Goal: Transaction & Acquisition: Obtain resource

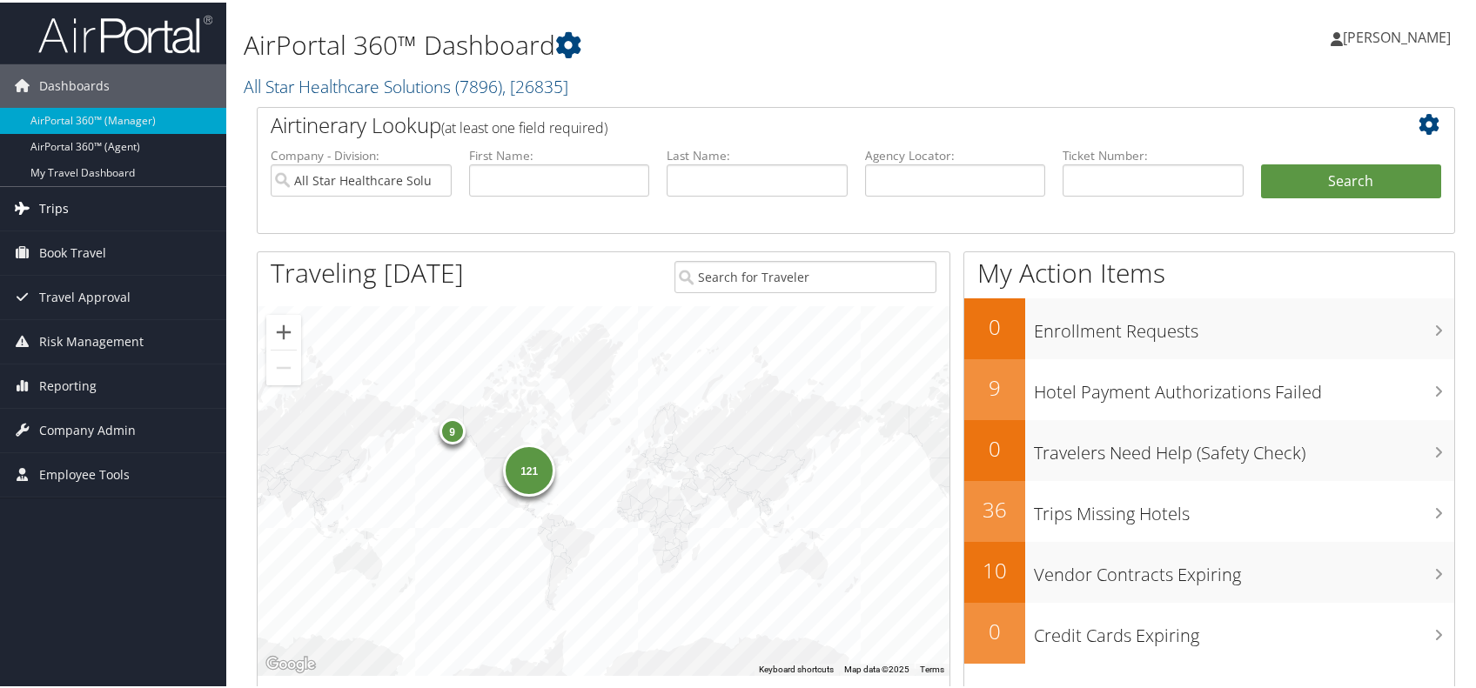
click at [59, 202] on span "Trips" at bounding box center [54, 207] width 30 height 44
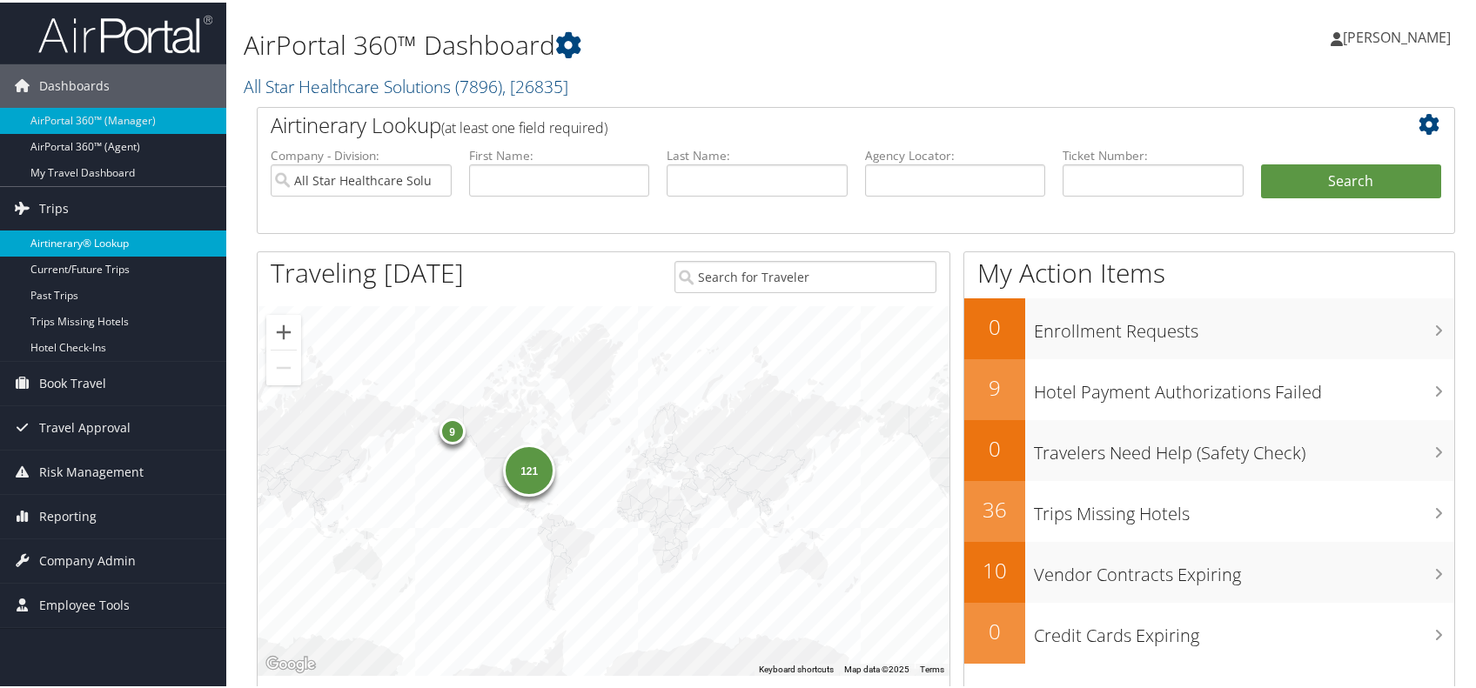
click at [114, 237] on link "Airtinerary® Lookup" at bounding box center [113, 241] width 226 height 26
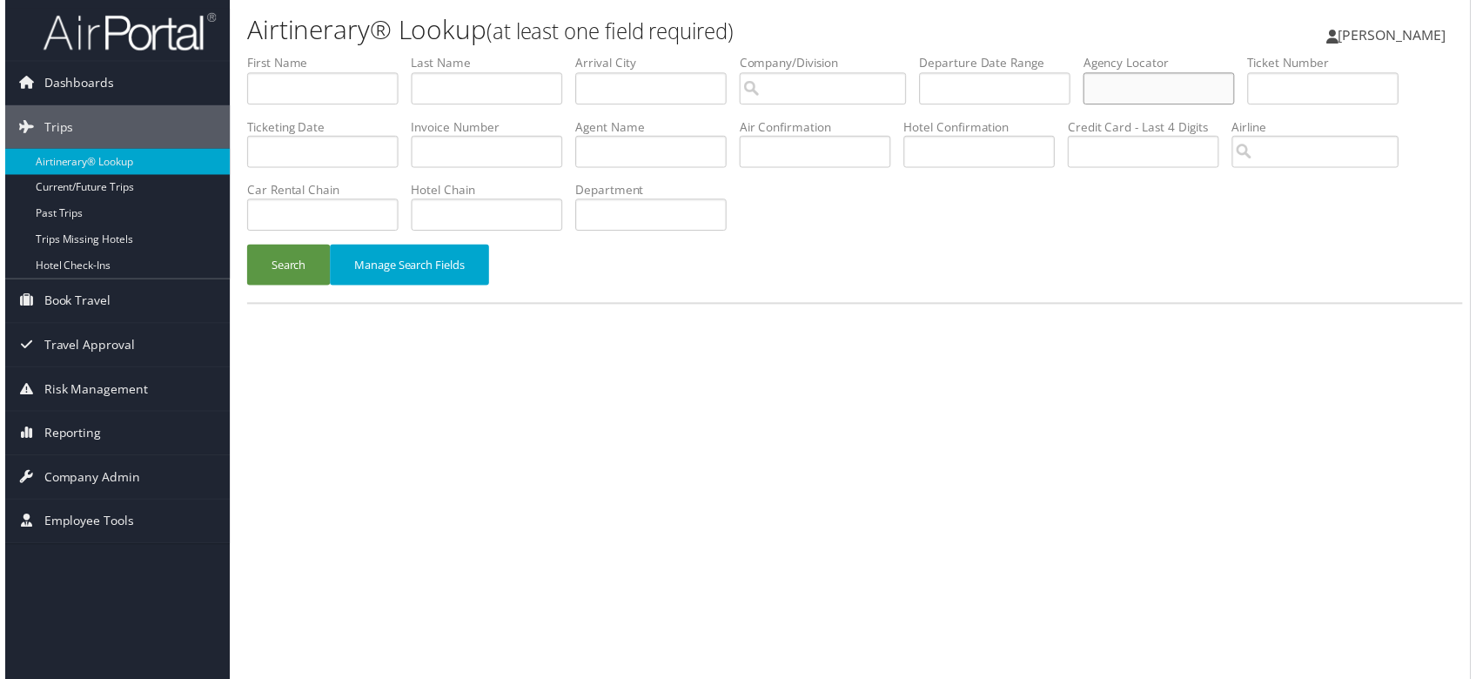
click at [1086, 105] on input "text" at bounding box center [1162, 89] width 152 height 32
type input "MT773W"
click at [908, 105] on input "search" at bounding box center [824, 89] width 168 height 32
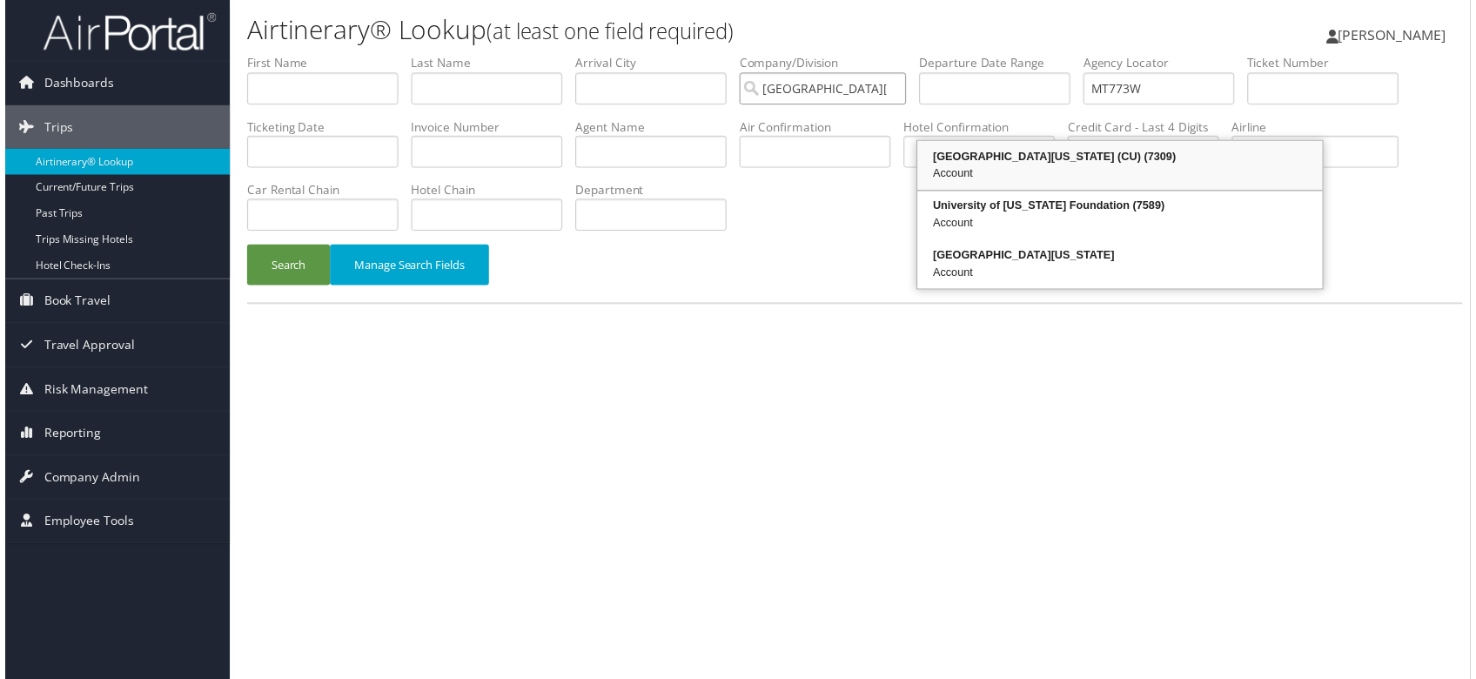
drag, startPoint x: 1024, startPoint y: 157, endPoint x: 1011, endPoint y: 143, distance: 19.1
click at [1019, 154] on div "University of Colorado (CU) (7309)" at bounding box center [1123, 157] width 403 height 17
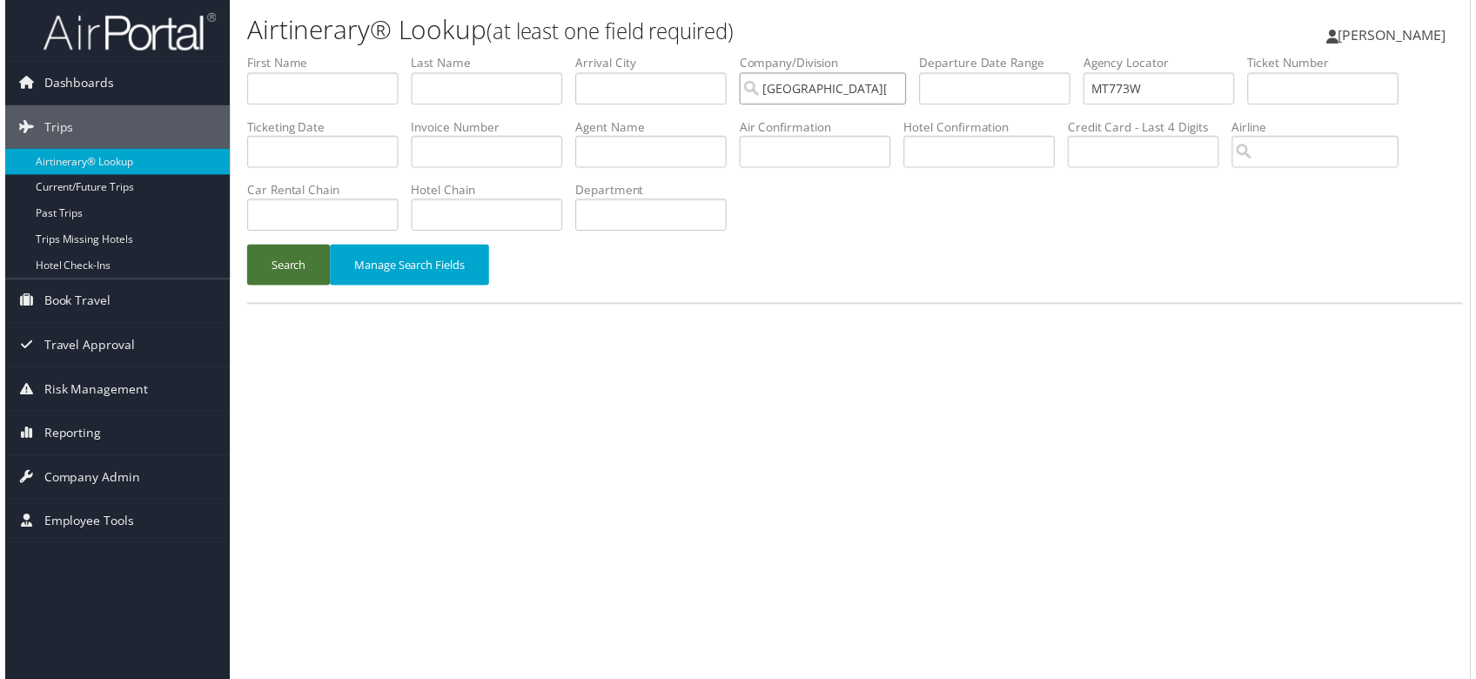
type input "University of Colorado (CU)"
drag, startPoint x: 304, startPoint y: 435, endPoint x: 297, endPoint y: 396, distance: 39.8
click at [304, 287] on button "Search" at bounding box center [286, 266] width 84 height 41
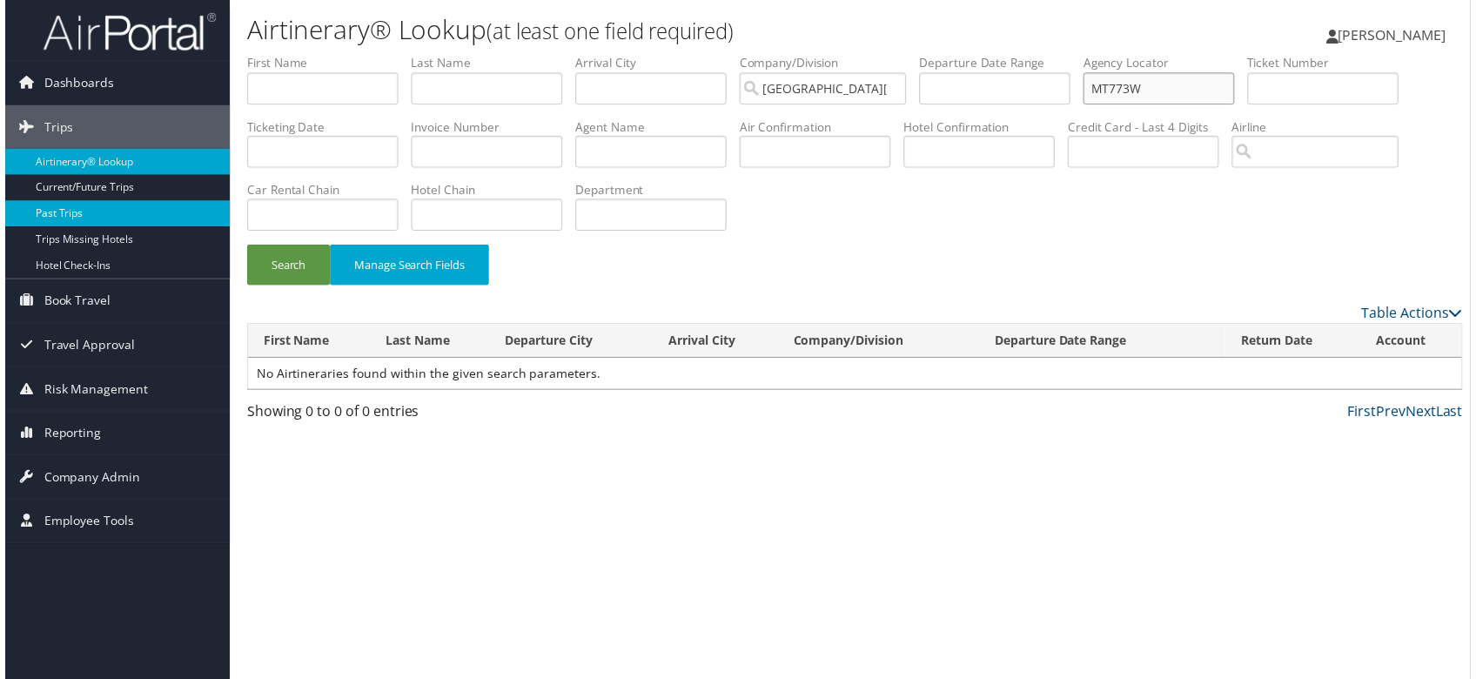
drag, startPoint x: 334, startPoint y: 209, endPoint x: 202, endPoint y: 205, distance: 132.4
click at [202, 205] on div "Dashboards AirPortal 360™ (Manager) AirPortal 360™ (Agent) My Travel Dashboard …" at bounding box center [743, 344] width 1486 height 688
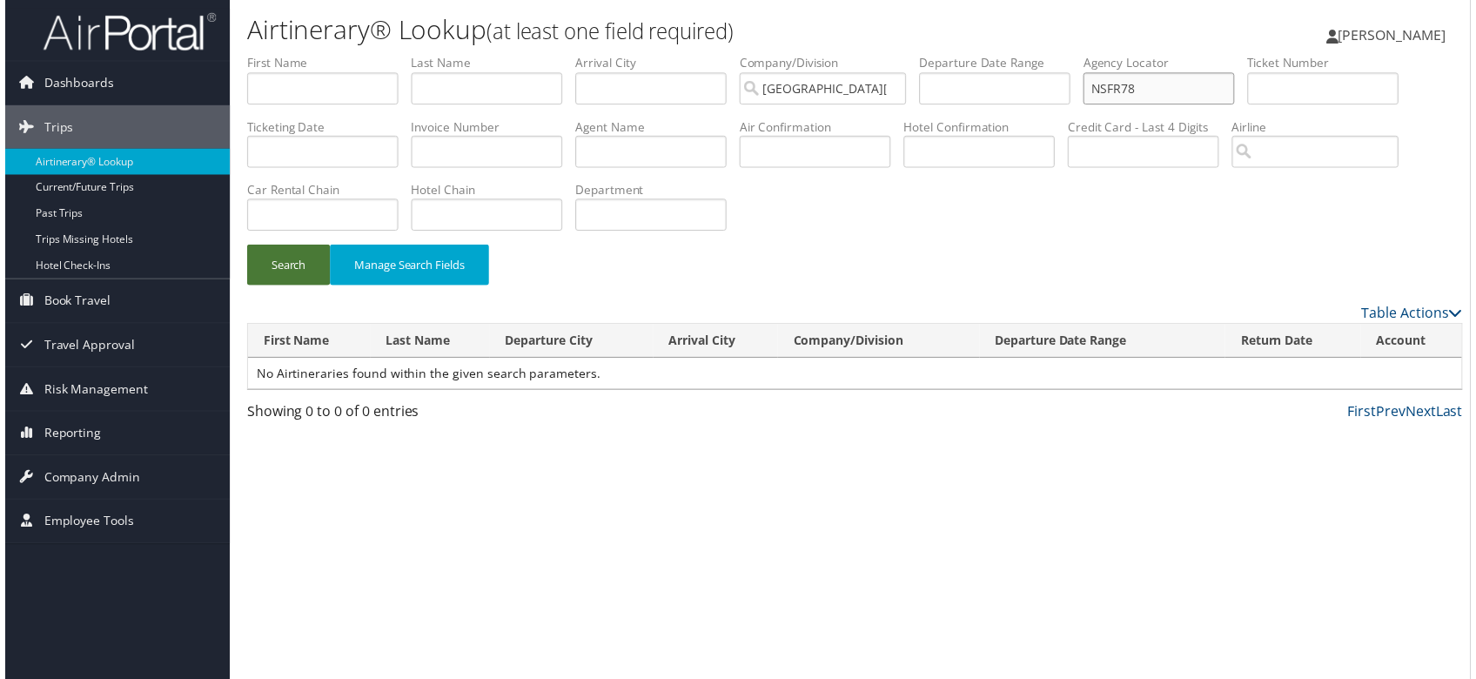
type input "NSFR78"
click at [327, 287] on button "Search" at bounding box center [286, 266] width 84 height 41
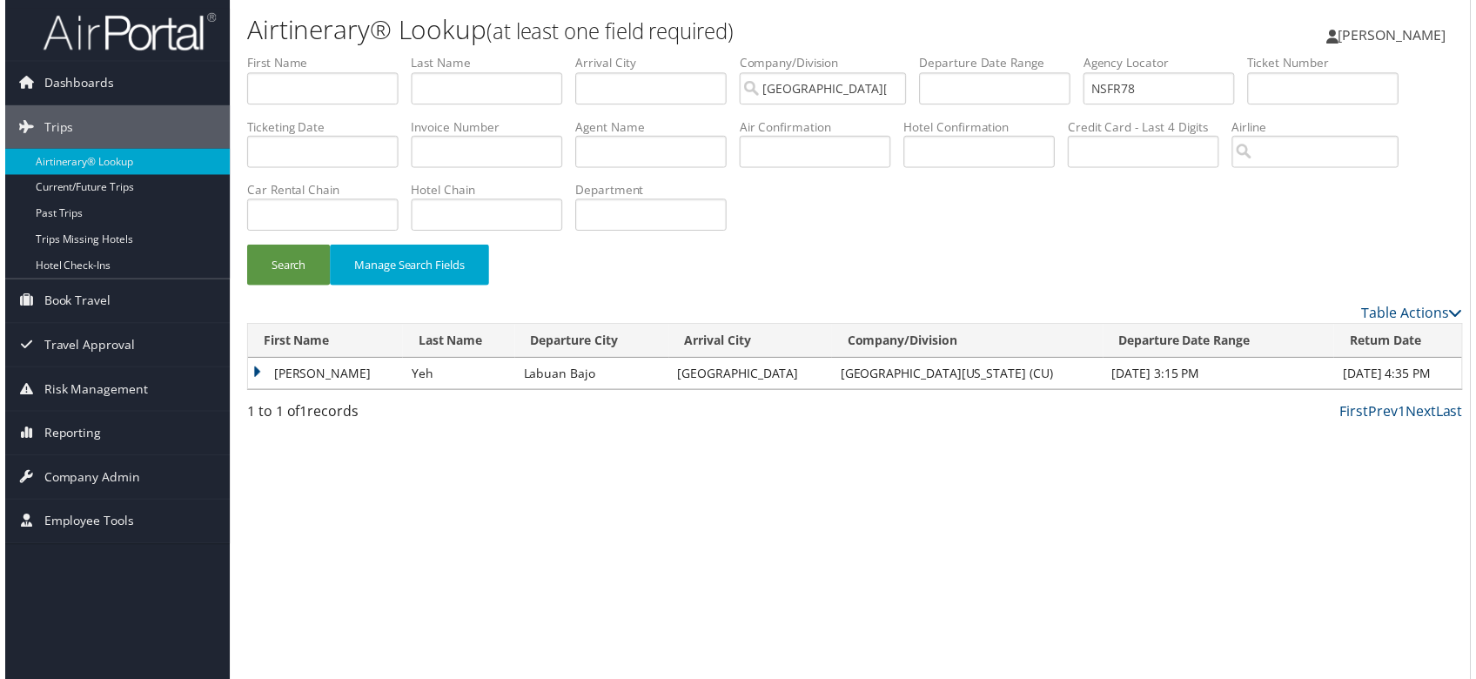
click at [253, 392] on td "Emily" at bounding box center [323, 375] width 156 height 31
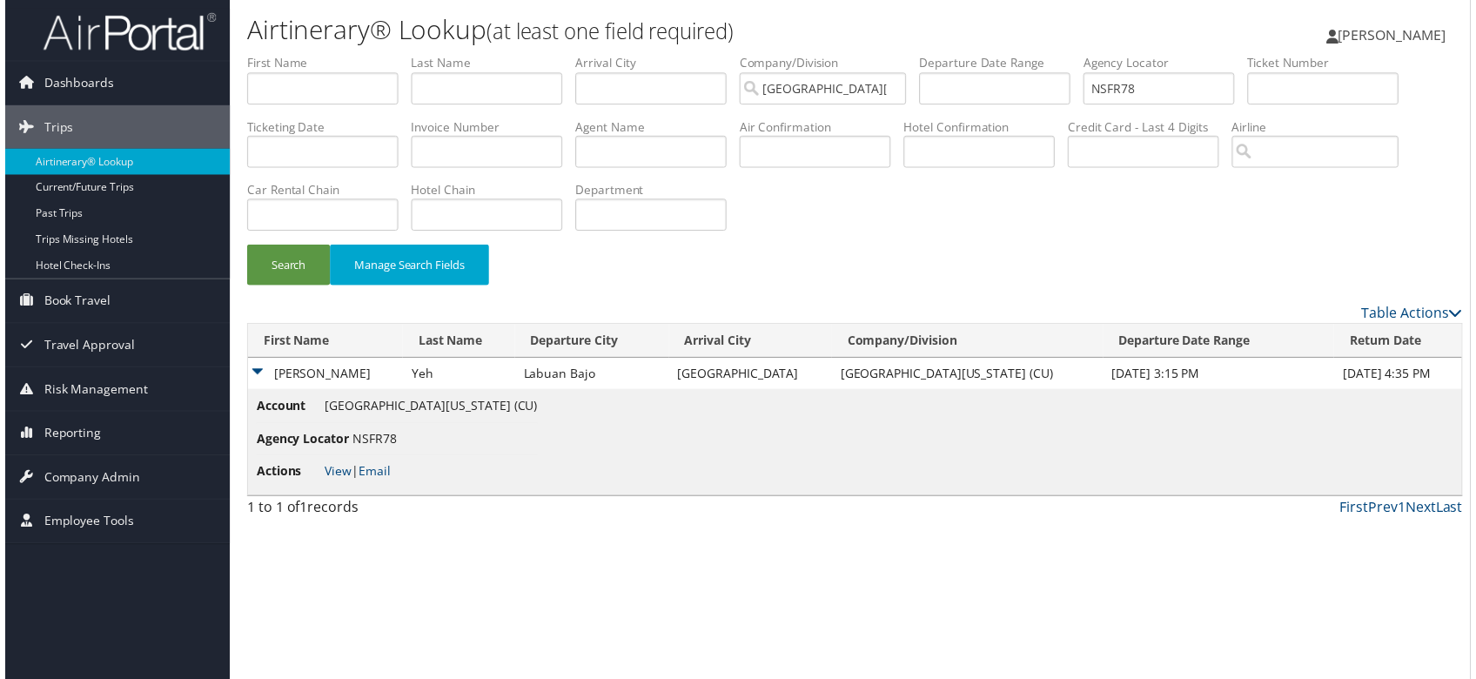
scroll to position [119, 0]
click at [344, 482] on link "View" at bounding box center [335, 474] width 27 height 17
drag, startPoint x: 327, startPoint y: 87, endPoint x: 198, endPoint y: 85, distance: 128.8
click at [198, 85] on div "Dashboards AirPortal 360™ (Manager) AirPortal 360™ (Agent) My Travel Dashboard …" at bounding box center [743, 344] width 1486 height 688
click at [388, 482] on link "Email" at bounding box center [372, 474] width 32 height 17
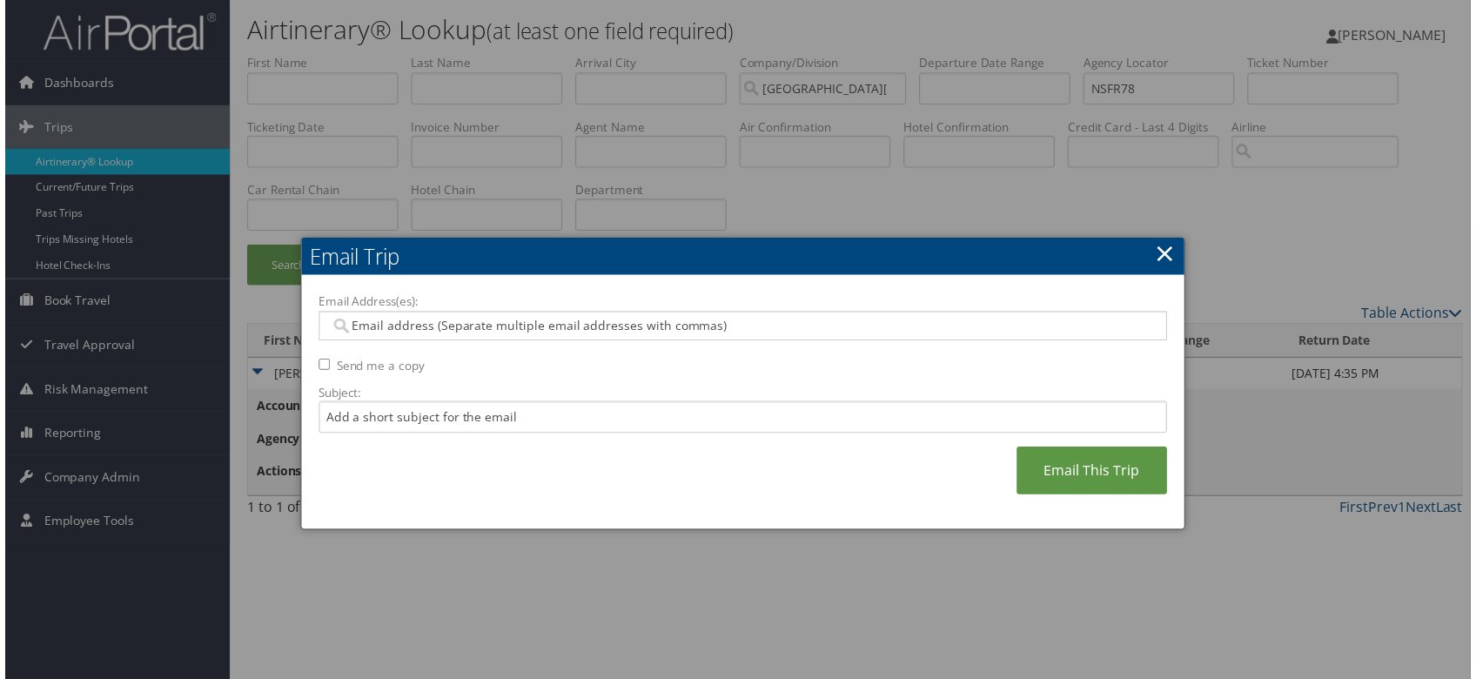
click at [425, 319] on input "Email Address(es):" at bounding box center [736, 327] width 818 height 17
type input "sue"
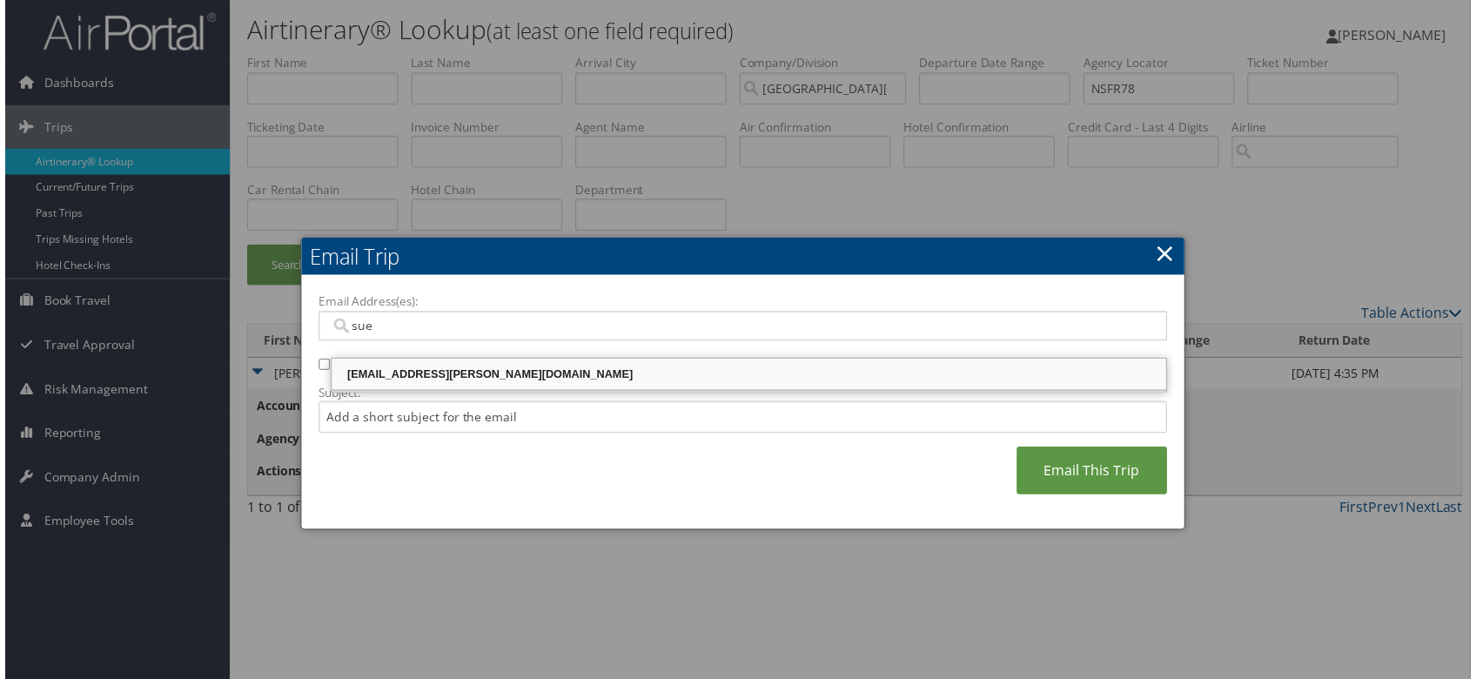
click at [454, 368] on div "[EMAIL_ADDRESS][PERSON_NAME][DOMAIN_NAME]" at bounding box center [750, 376] width 836 height 17
type input "[EMAIL_ADDRESS][PERSON_NAME][DOMAIN_NAME]"
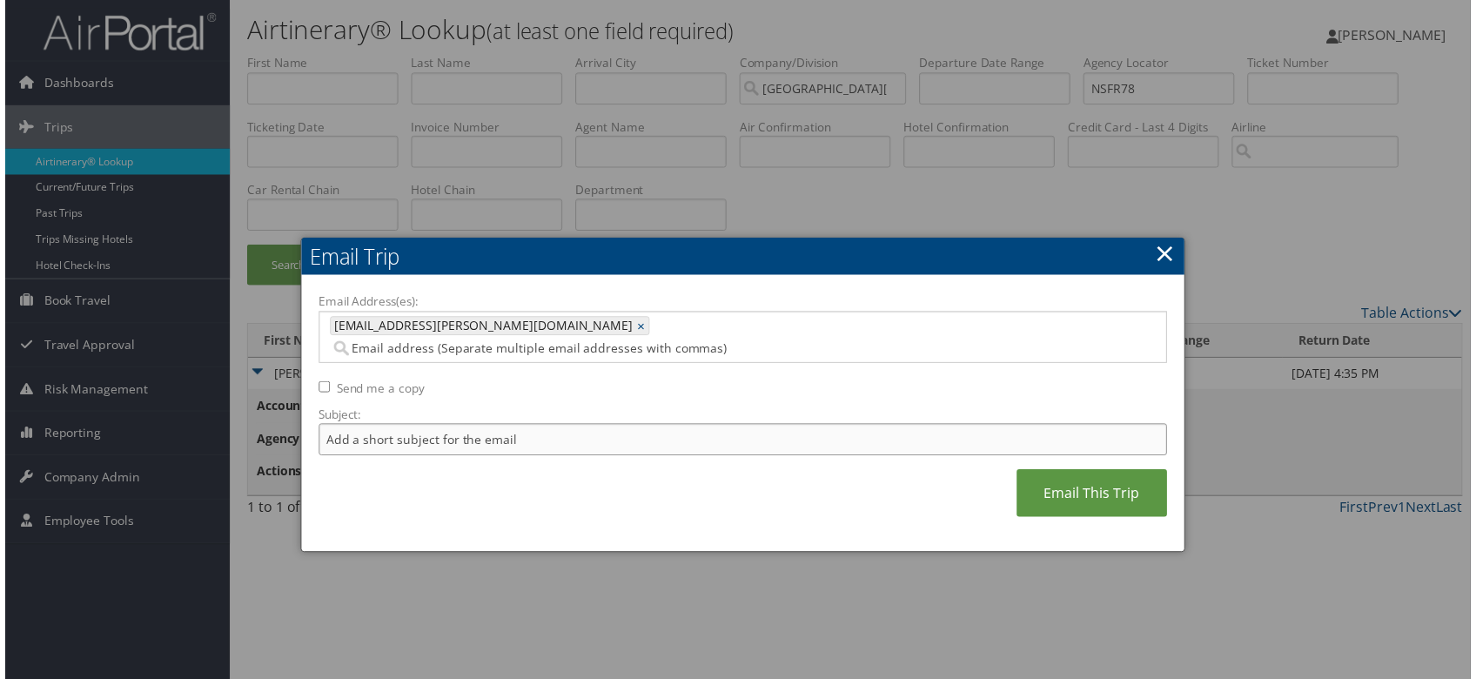
drag, startPoint x: 341, startPoint y: 357, endPoint x: 355, endPoint y: 345, distance: 18.5
click at [341, 426] on input "Subject:" at bounding box center [743, 442] width 855 height 32
type input "CU LOC NSFR78 Jakarta"
click at [1061, 473] on link "Email This Trip" at bounding box center [1094, 497] width 151 height 48
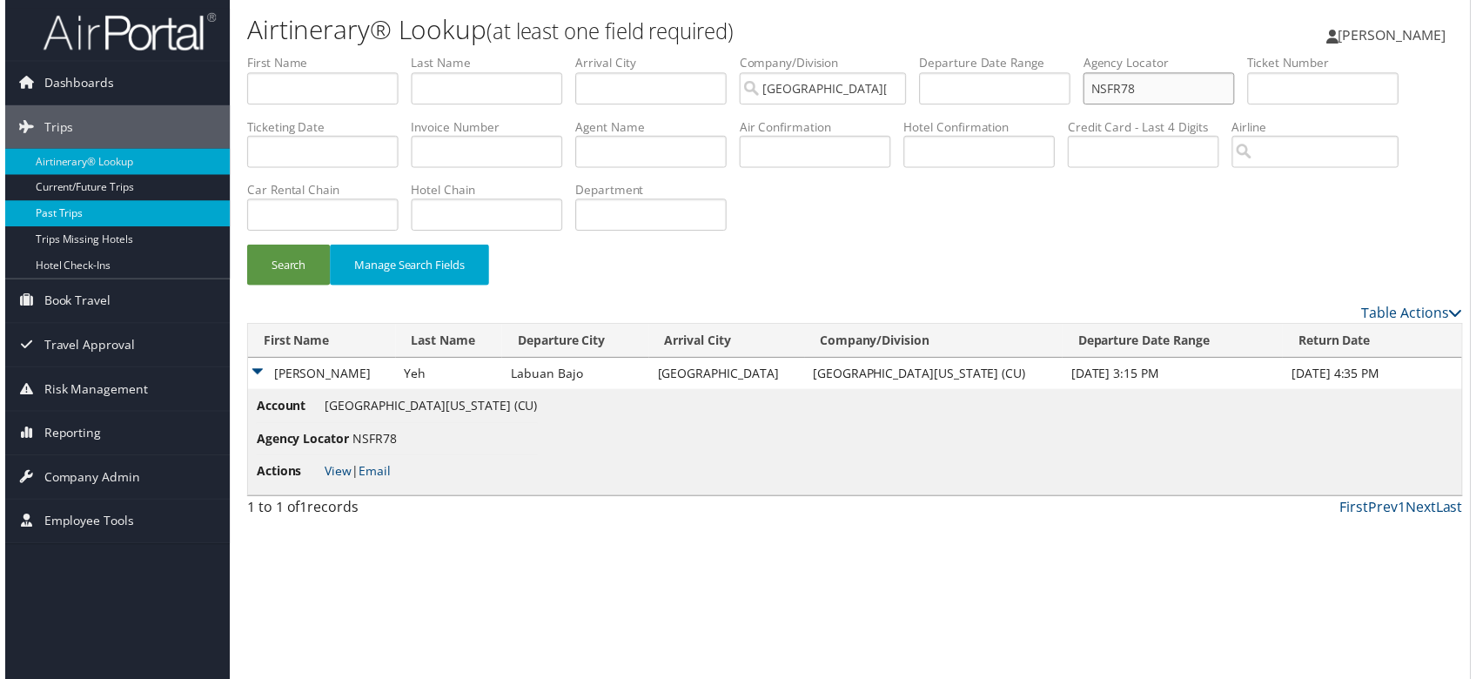
drag, startPoint x: 326, startPoint y: 88, endPoint x: 218, endPoint y: 83, distance: 108.1
click at [218, 83] on div "Dashboards AirPortal 360™ (Manager) AirPortal 360™ (Agent) My Travel Dashboard …" at bounding box center [743, 344] width 1486 height 688
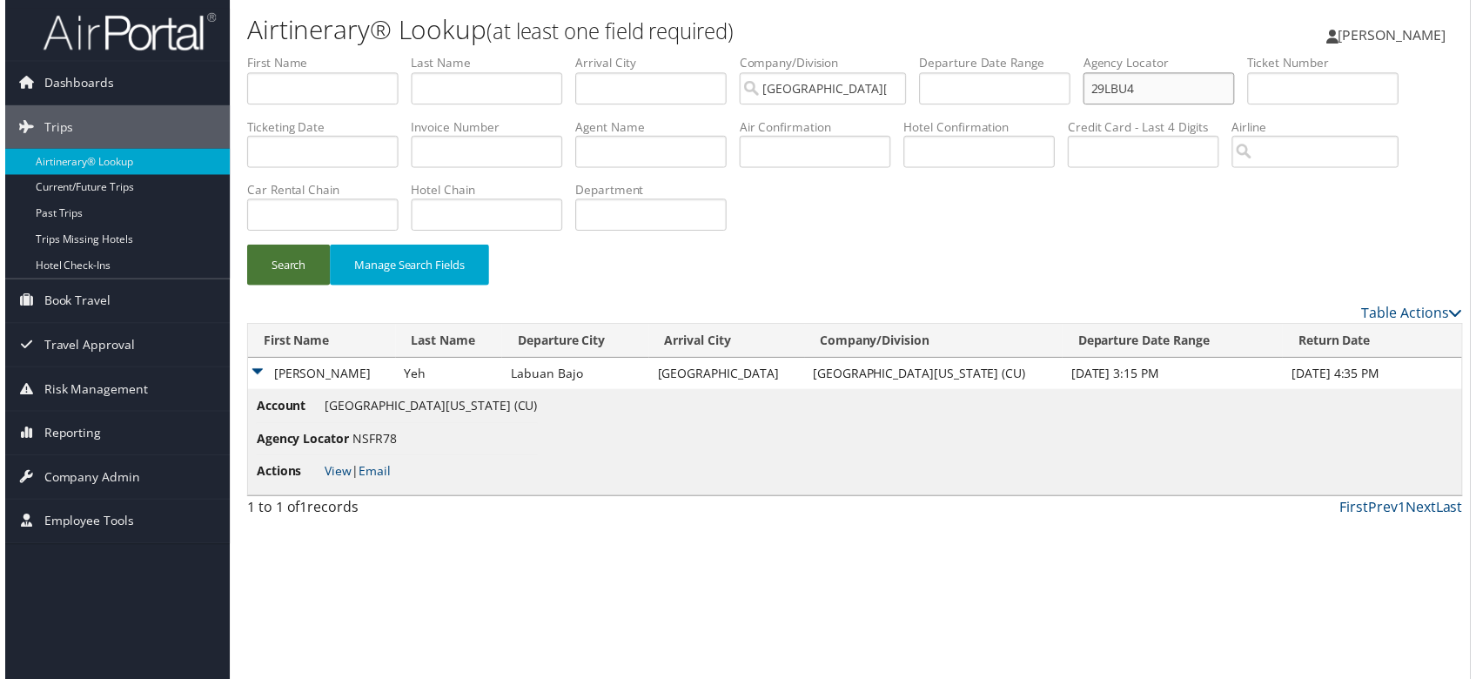
type input "29LBU4"
click at [309, 287] on button "Search" at bounding box center [286, 266] width 84 height 41
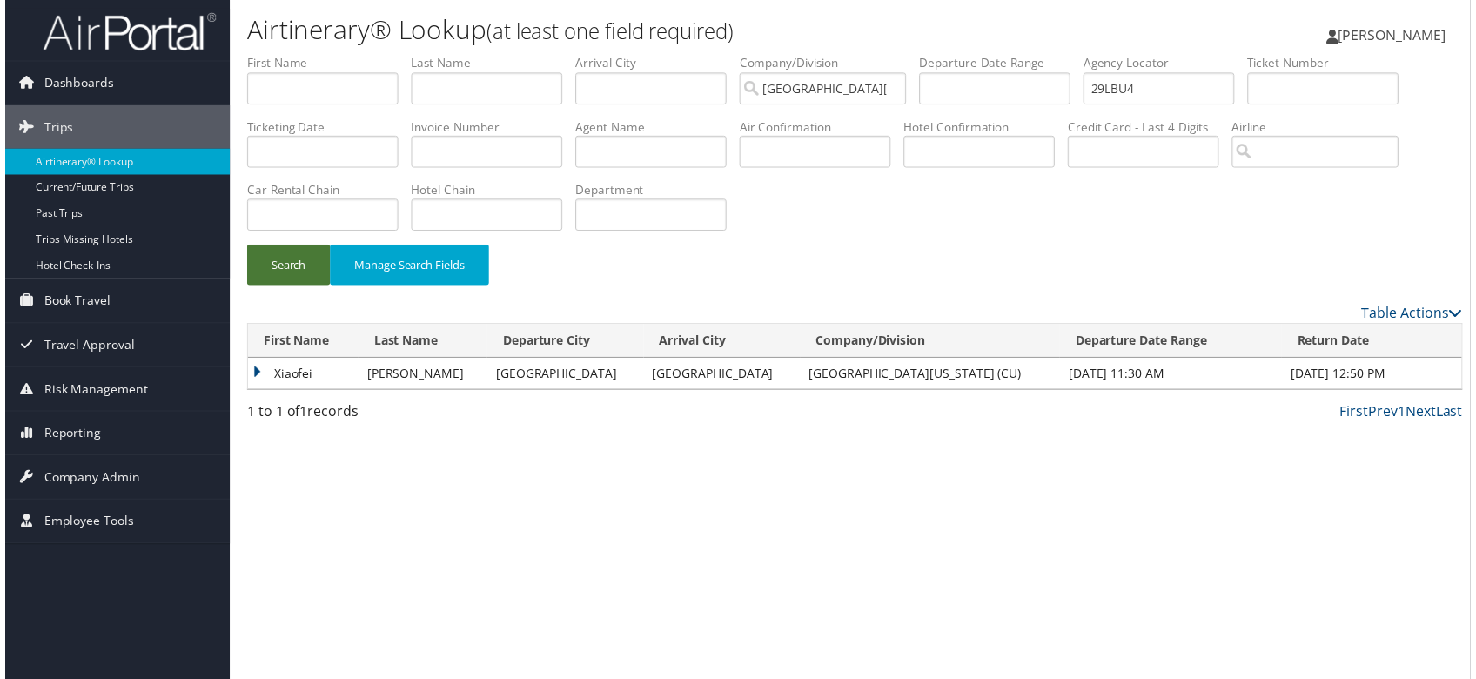
scroll to position [9, 0]
click at [254, 392] on td "Xiaofei" at bounding box center [300, 375] width 111 height 31
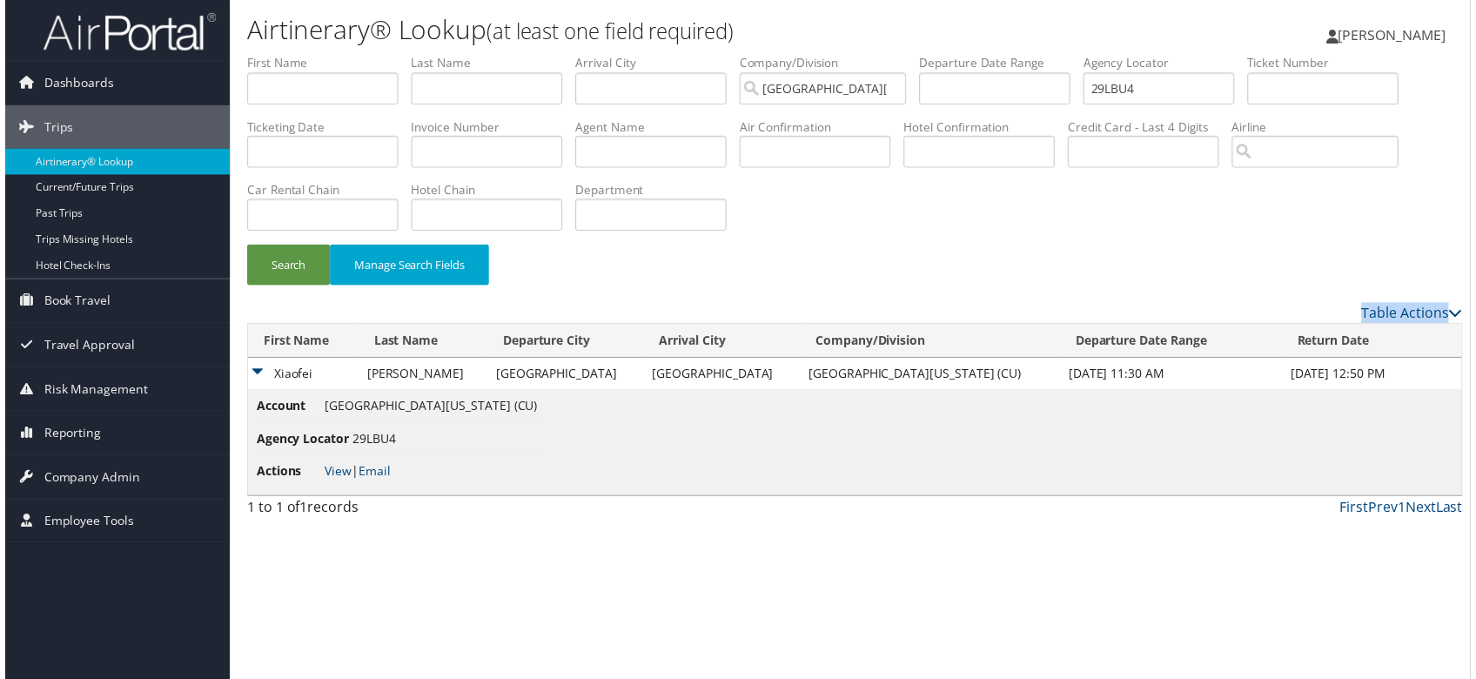
drag, startPoint x: 1474, startPoint y: 393, endPoint x: 1474, endPoint y: 541, distance: 148.0
click at [1474, 541] on div "Airtinerary® Lookup (at least one field required) Suzanne Blitstein Suzanne Bli…" at bounding box center [855, 344] width 1259 height 688
click at [1406, 305] on div "Search Manage Search Fields" at bounding box center [856, 180] width 1251 height 250
click at [346, 482] on link "View" at bounding box center [335, 474] width 27 height 17
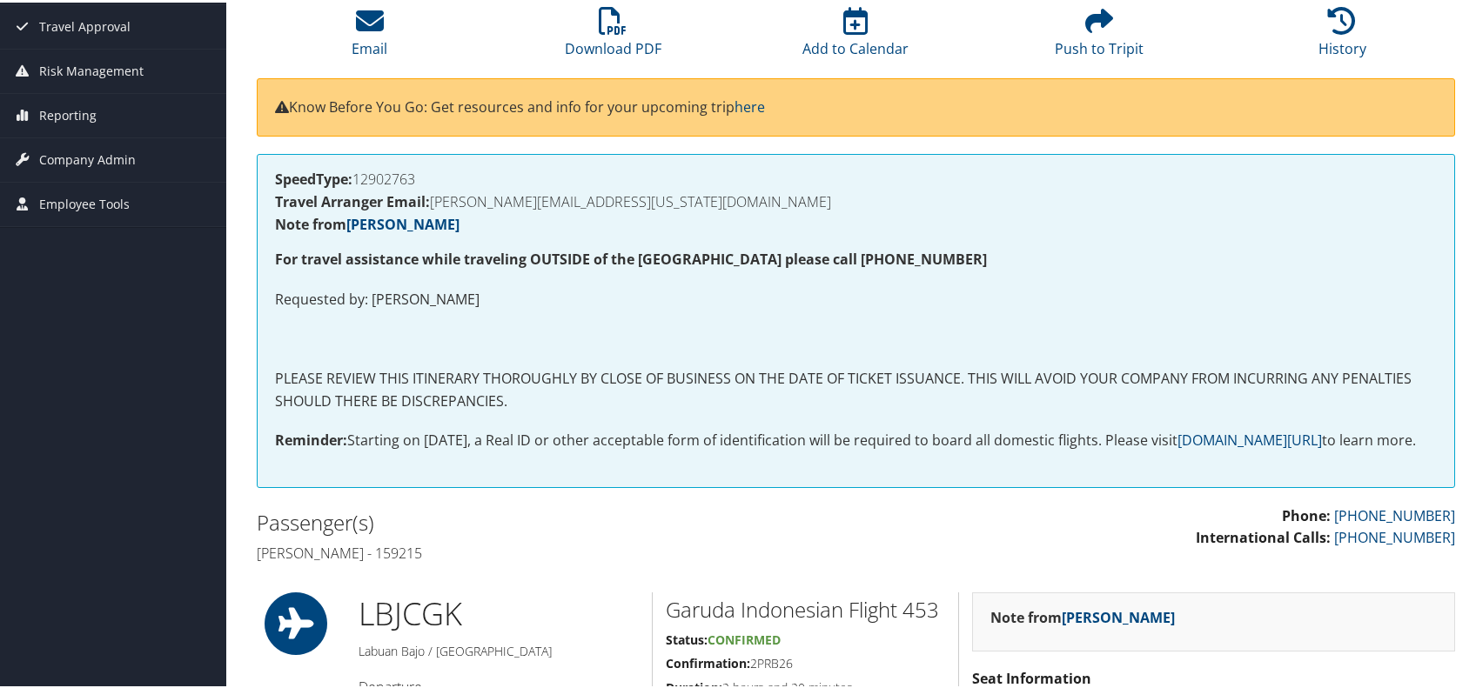
scroll to position [53, 0]
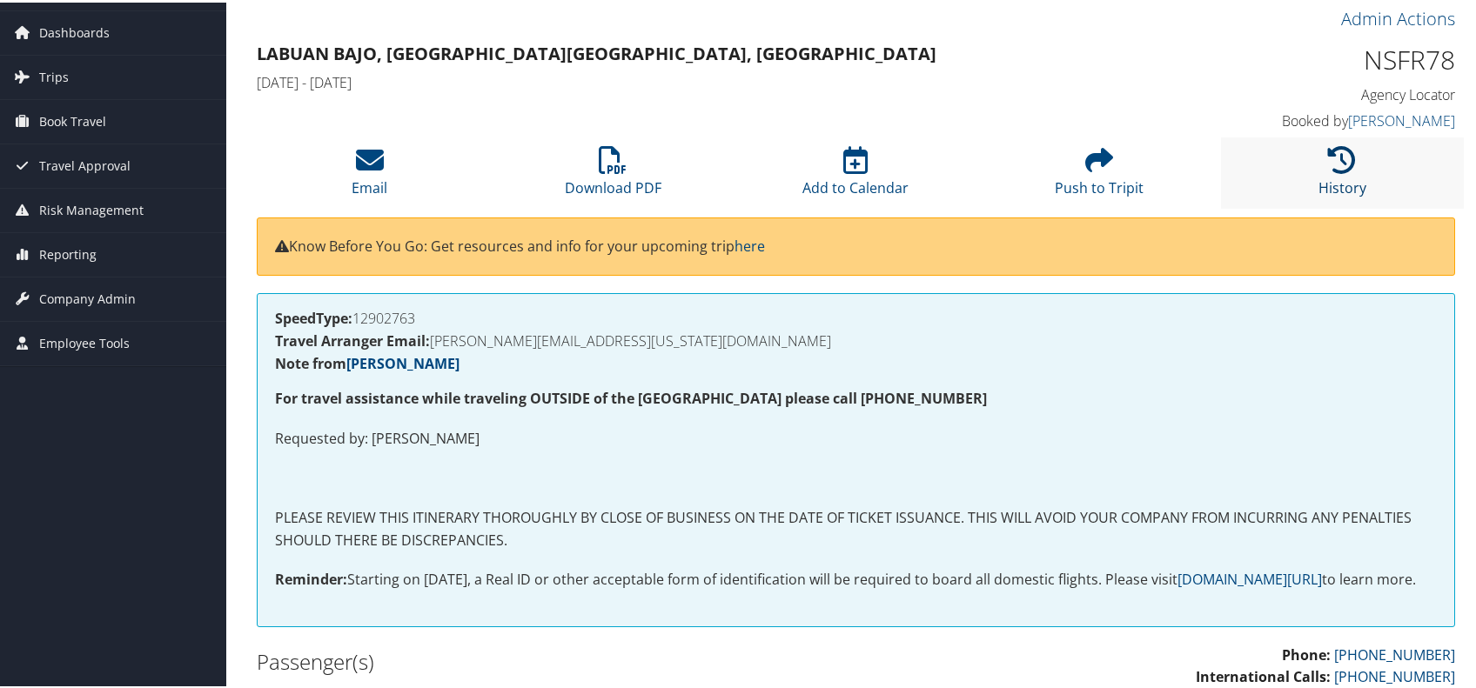
click at [1328, 171] on icon at bounding box center [1342, 158] width 28 height 28
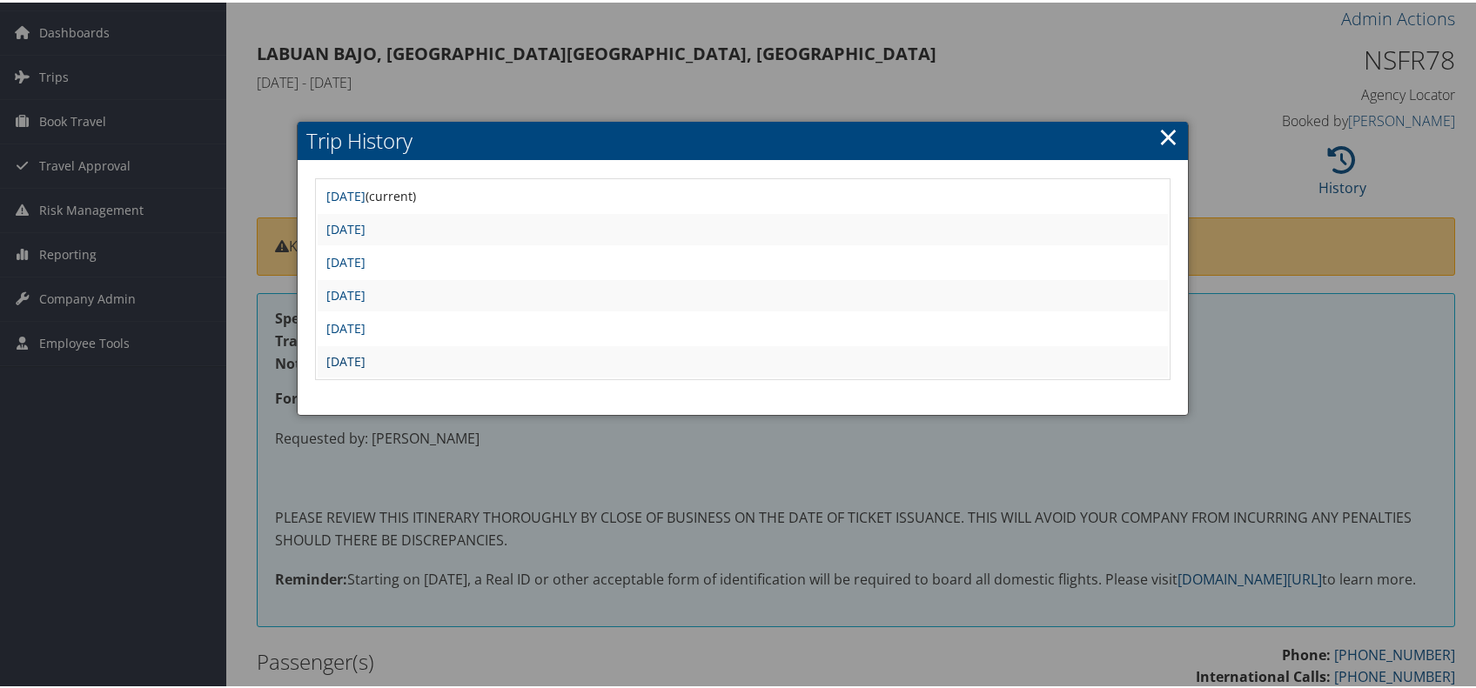
click at [366, 367] on link "Mon Jun 10 16:17:02 MDT 2024" at bounding box center [345, 359] width 39 height 17
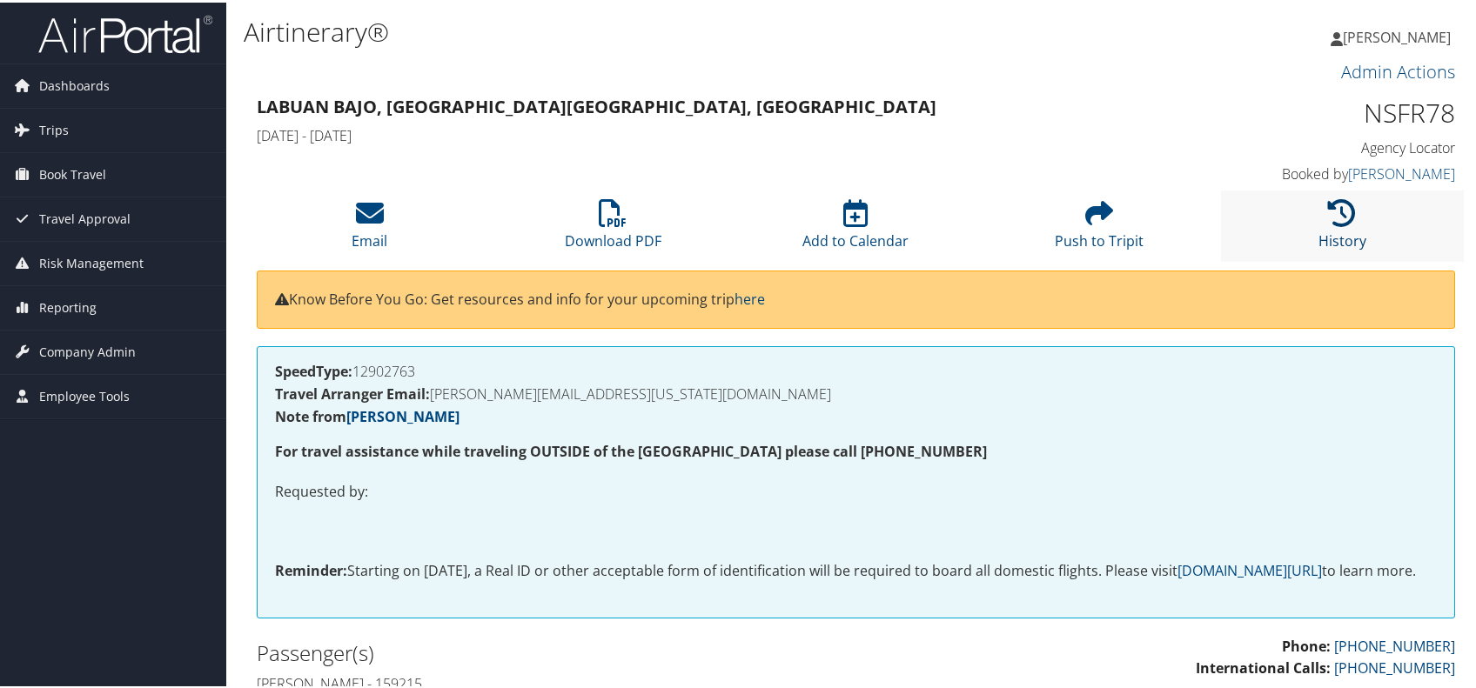
click at [1336, 225] on icon at bounding box center [1342, 211] width 28 height 28
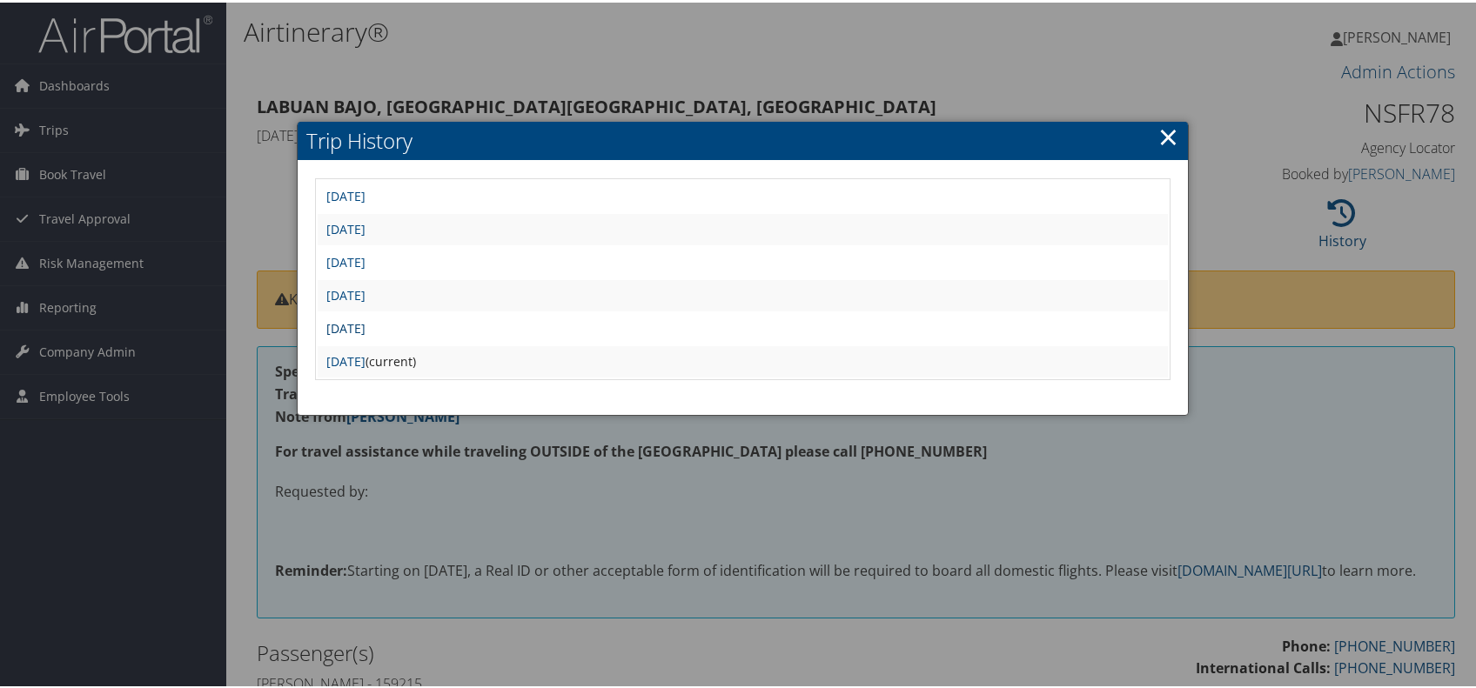
click at [366, 334] on link "Mon Jun 10 16:18:20 MDT 2024" at bounding box center [345, 326] width 39 height 17
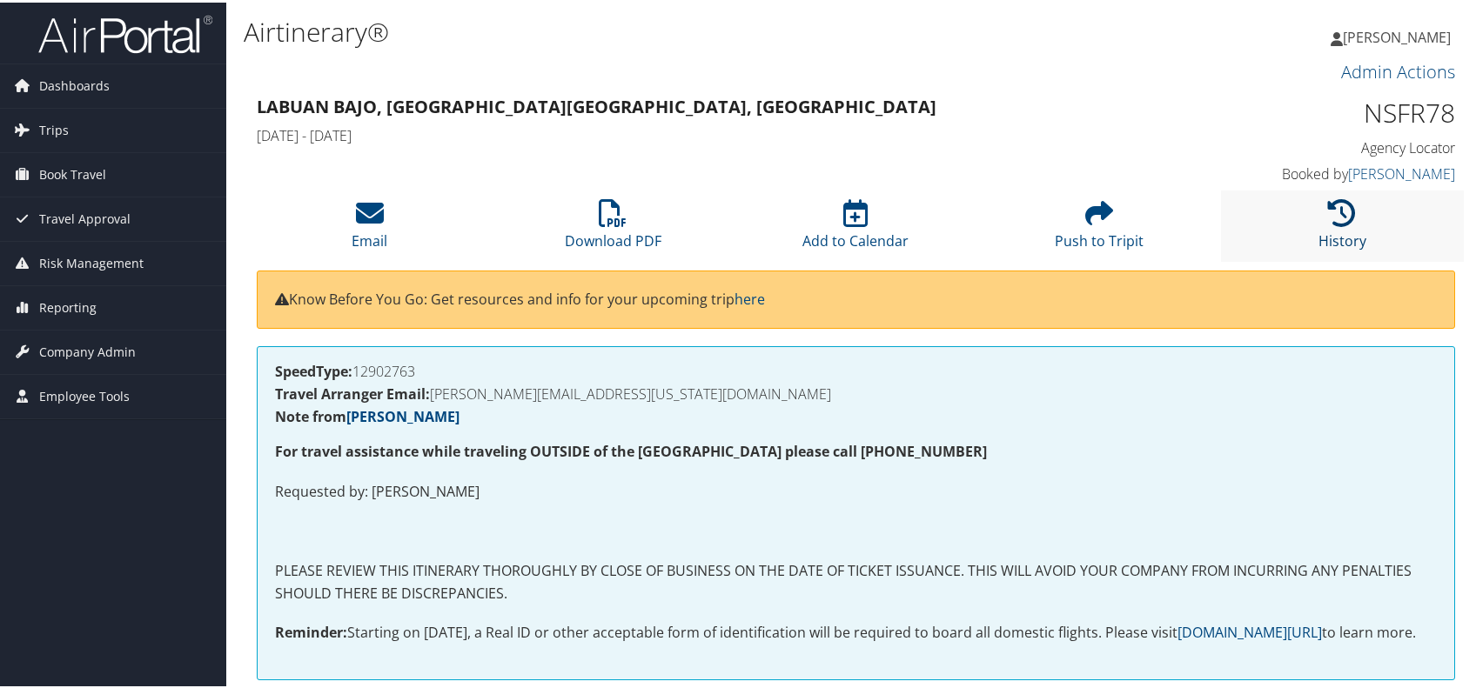
click at [1335, 225] on icon at bounding box center [1342, 211] width 28 height 28
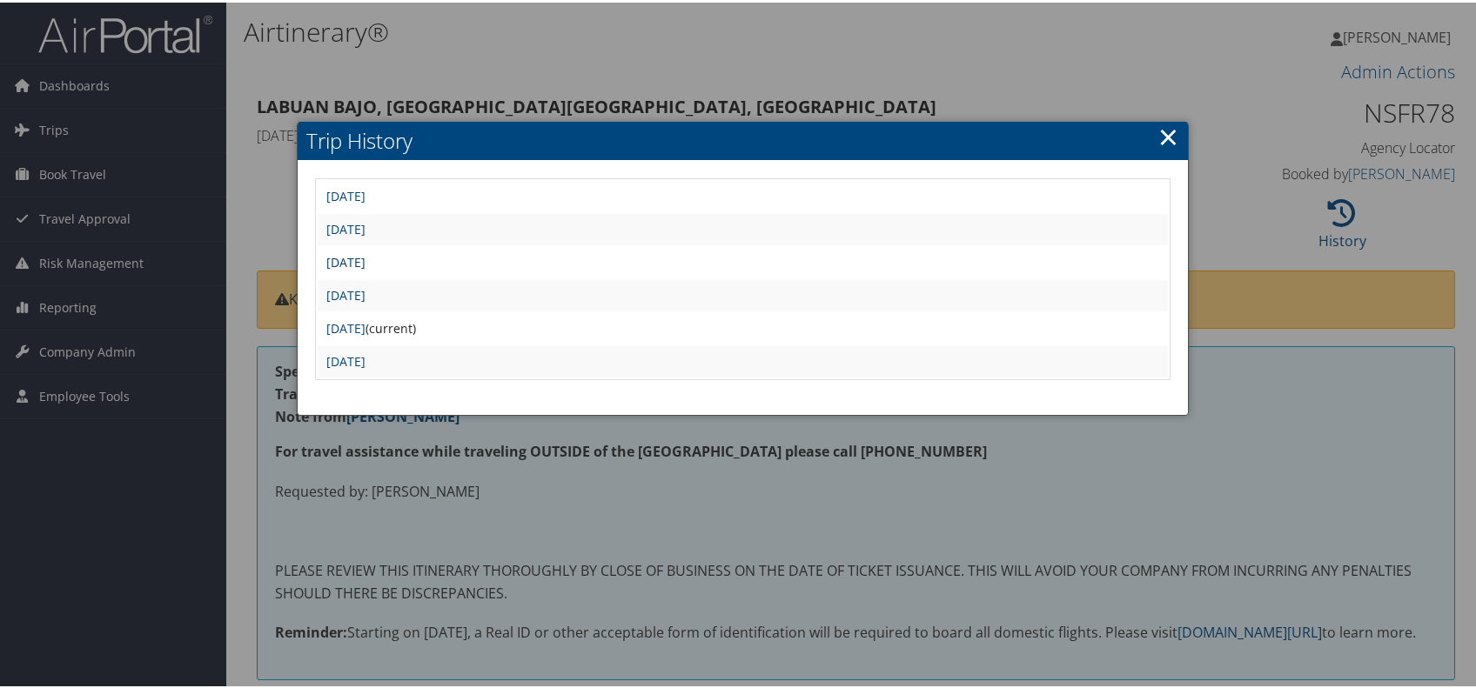
click at [366, 268] on link "[DATE]" at bounding box center [345, 260] width 39 height 17
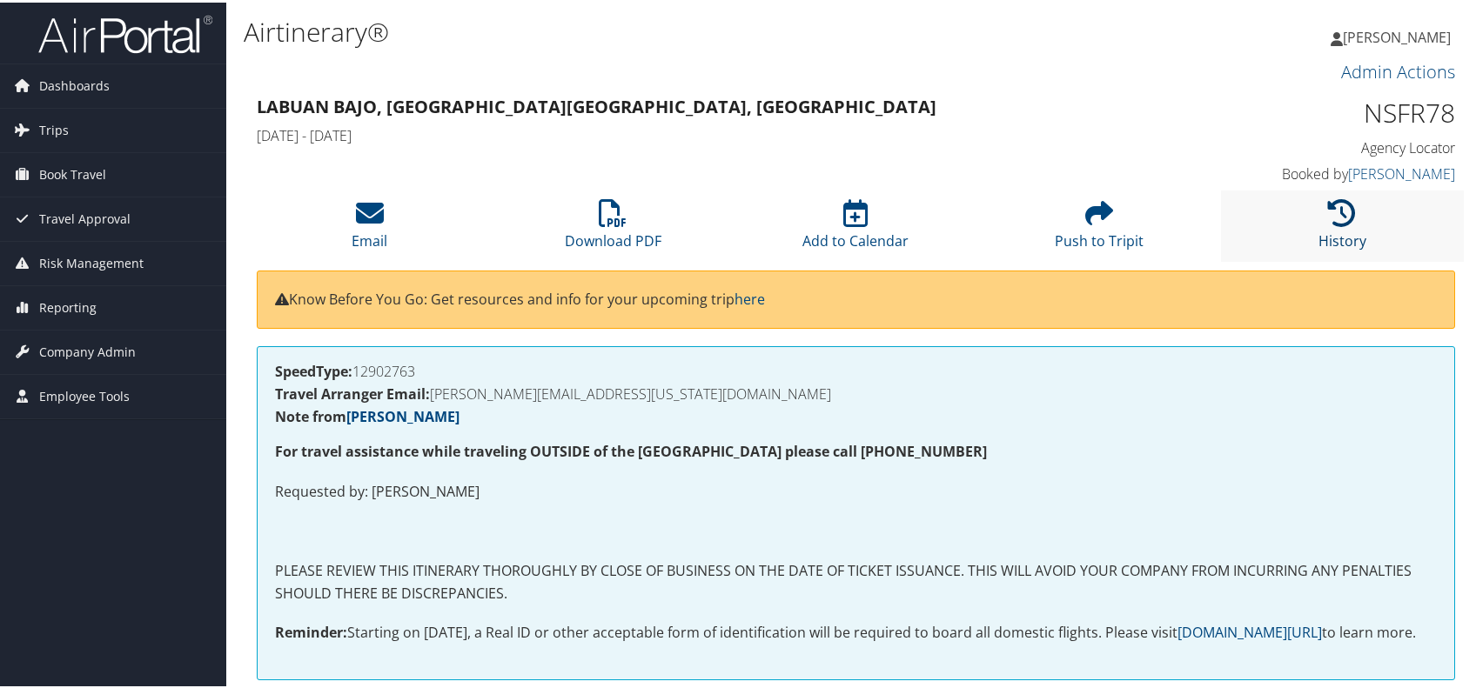
click at [1342, 225] on icon at bounding box center [1342, 211] width 28 height 28
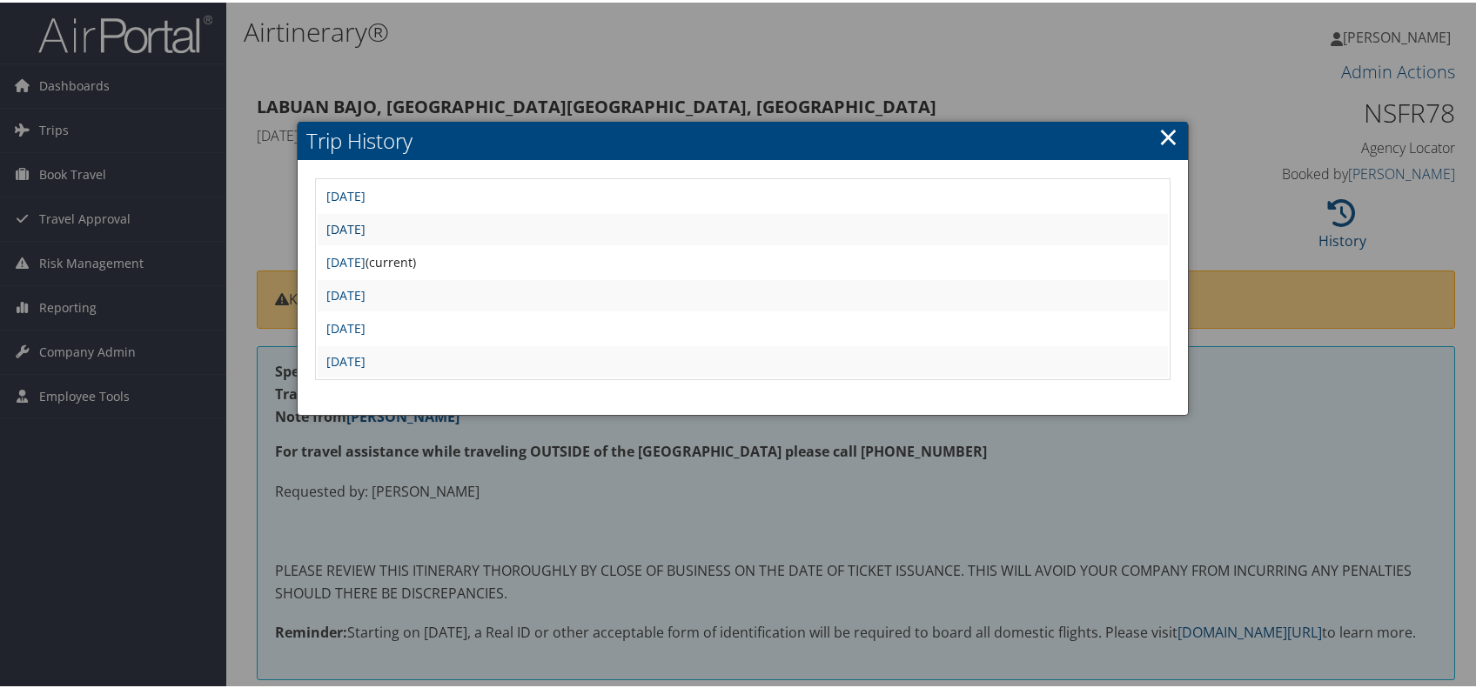
click at [366, 235] on link "Tue Jul 30 05:30:39 MDT 2024" at bounding box center [345, 226] width 39 height 17
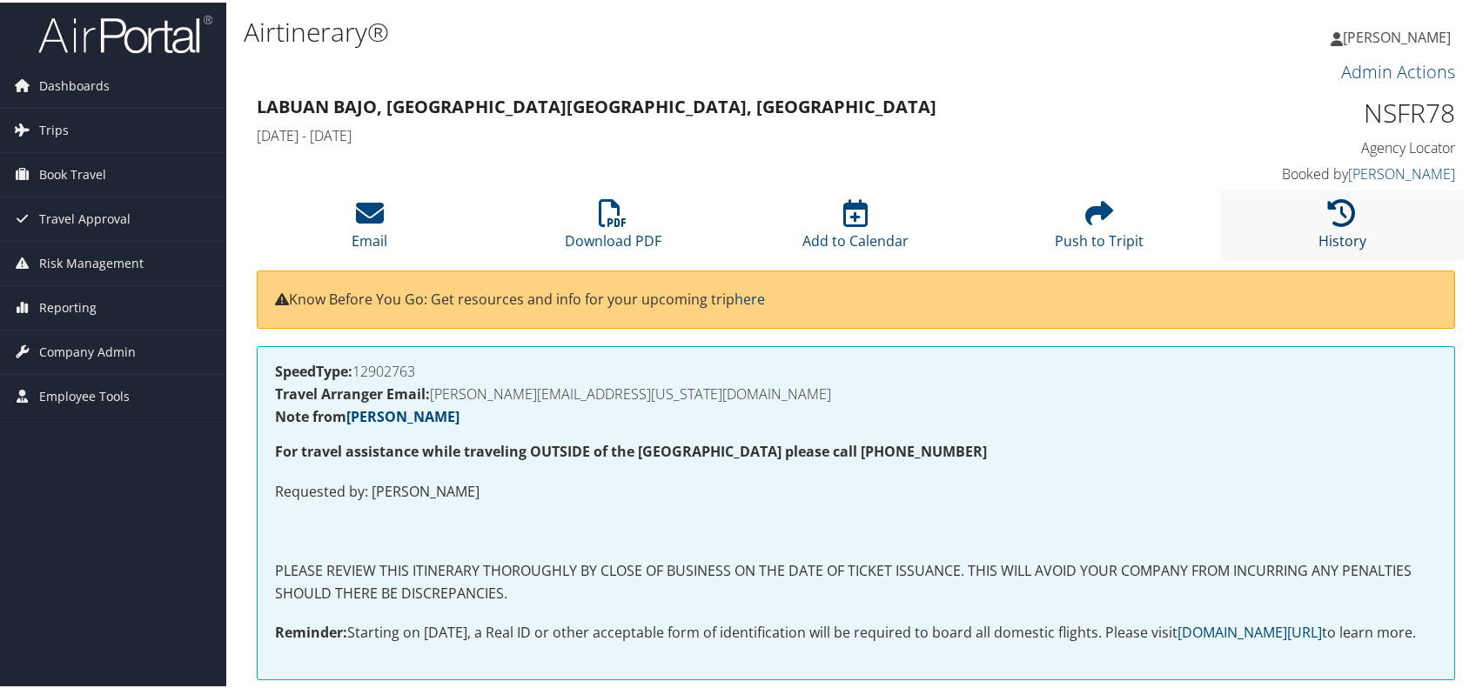
click at [1331, 225] on icon at bounding box center [1342, 211] width 28 height 28
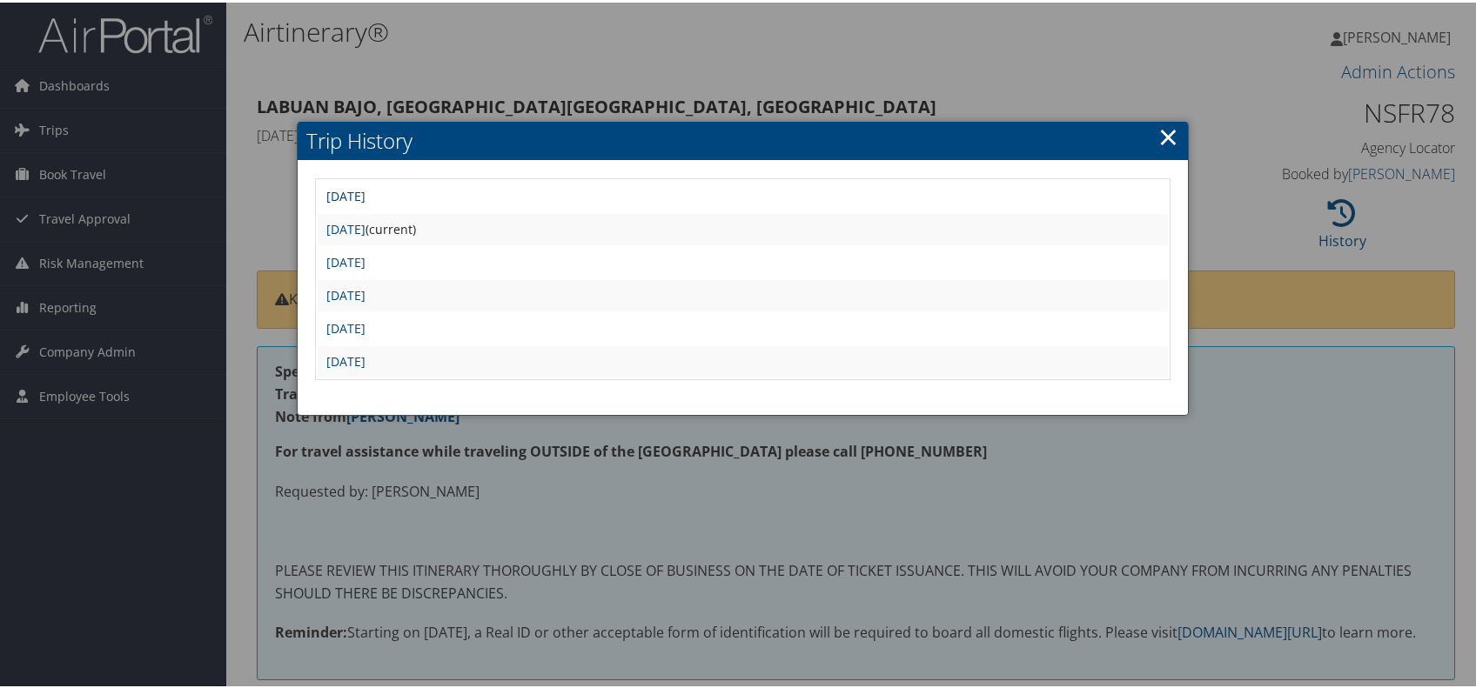
click at [366, 202] on link "Tue Jul 30 06:01:07 MDT 2024" at bounding box center [345, 193] width 39 height 17
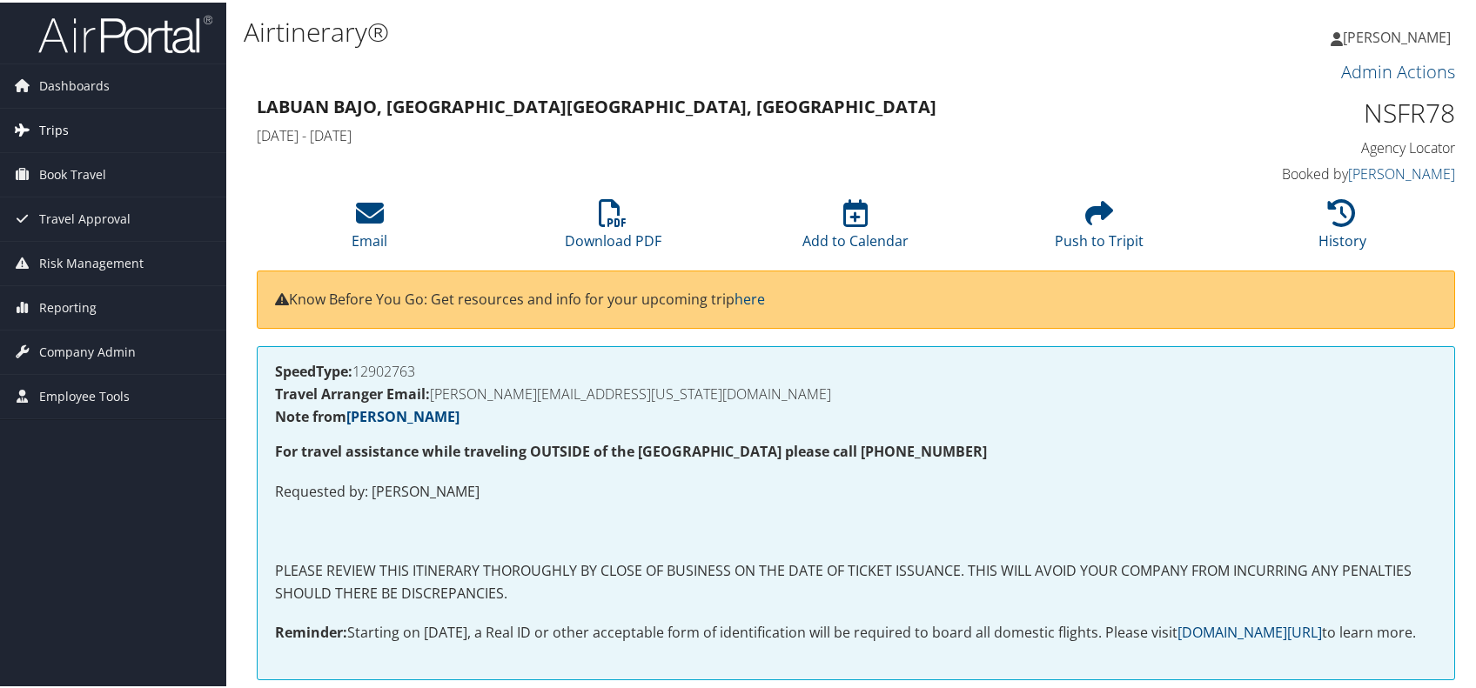
click at [55, 126] on span "Trips" at bounding box center [54, 128] width 30 height 44
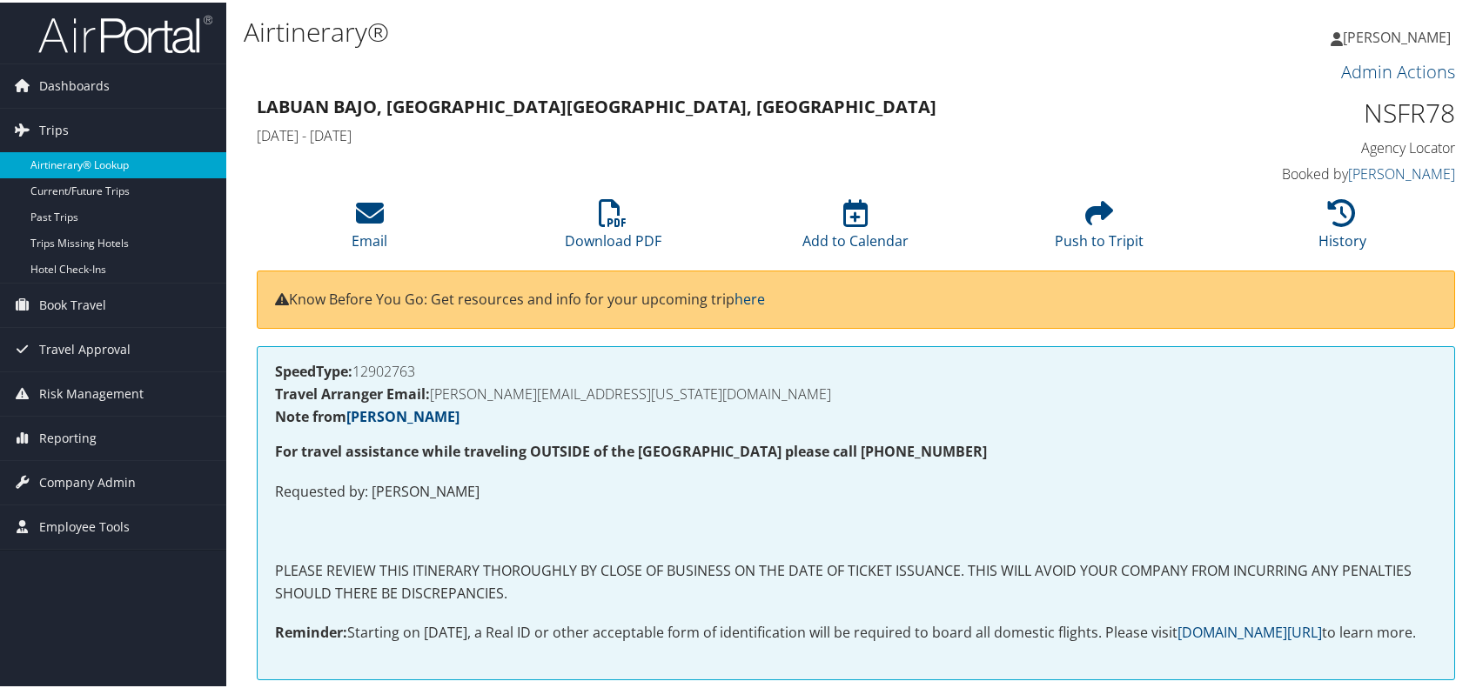
click at [85, 159] on link "Airtinerary® Lookup" at bounding box center [113, 163] width 226 height 26
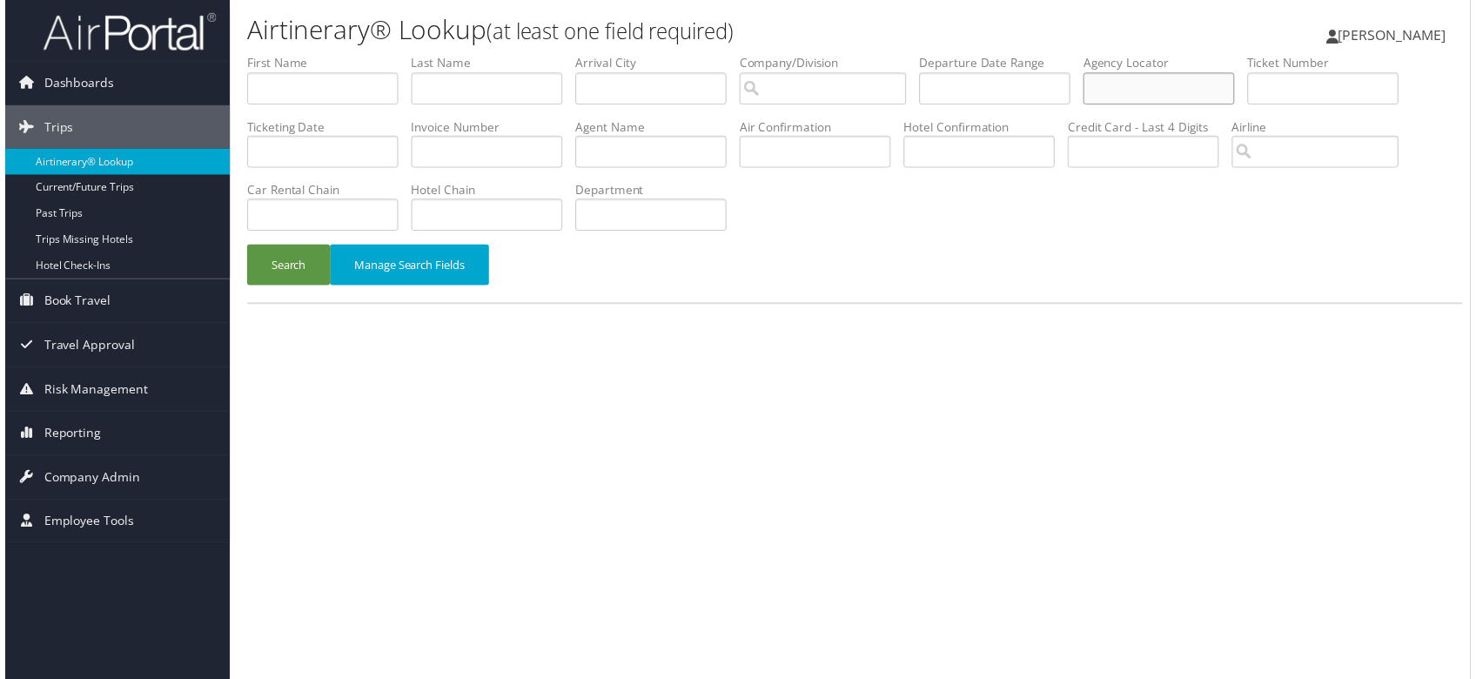
click at [1086, 105] on input "text" at bounding box center [1162, 89] width 152 height 32
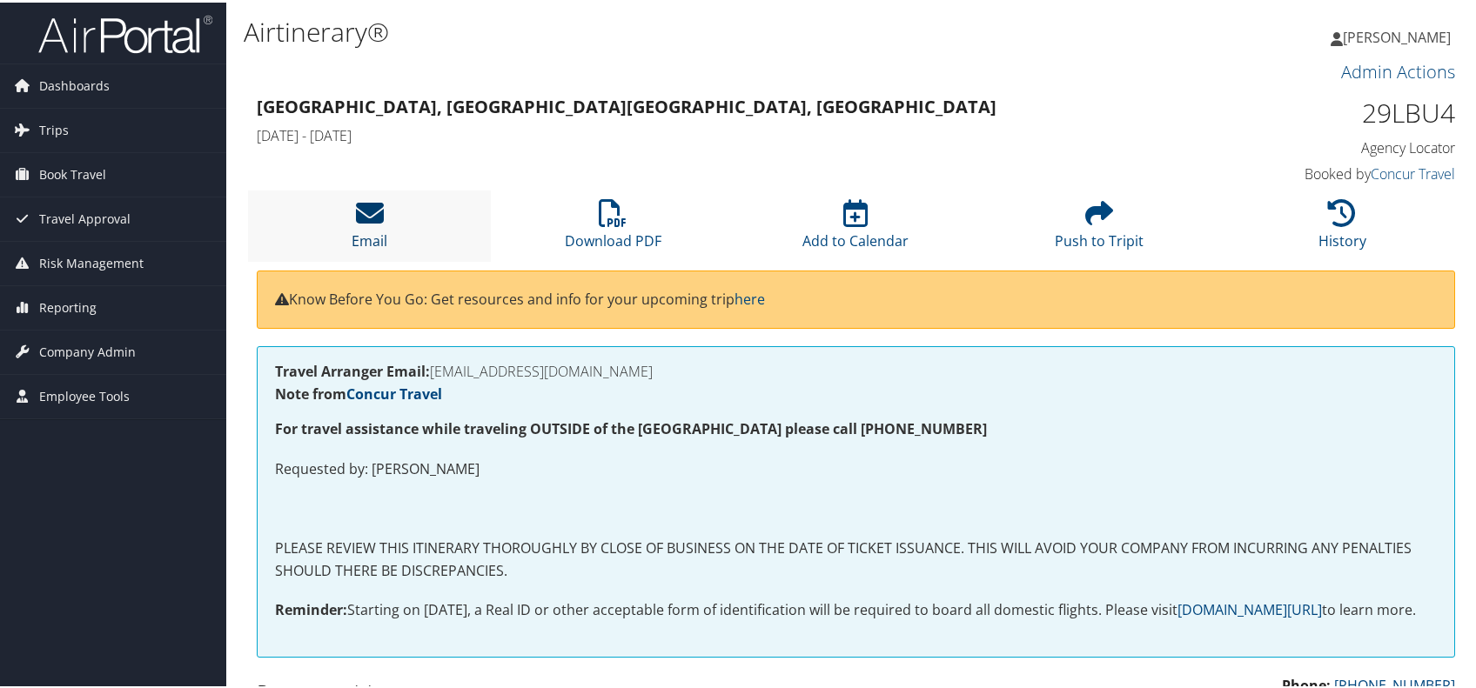
click at [375, 225] on icon at bounding box center [370, 211] width 28 height 28
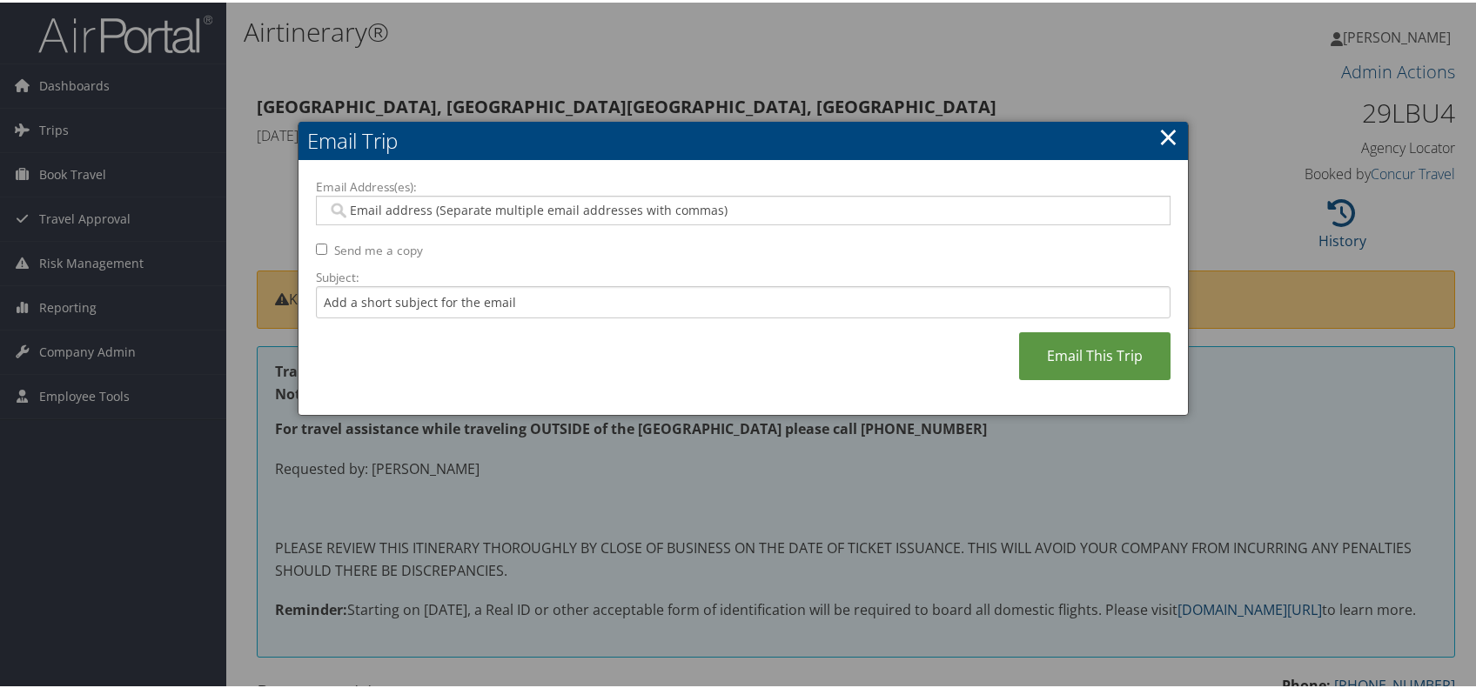
click at [453, 217] on input "Email Address(es):" at bounding box center [736, 207] width 818 height 17
type input "sue"
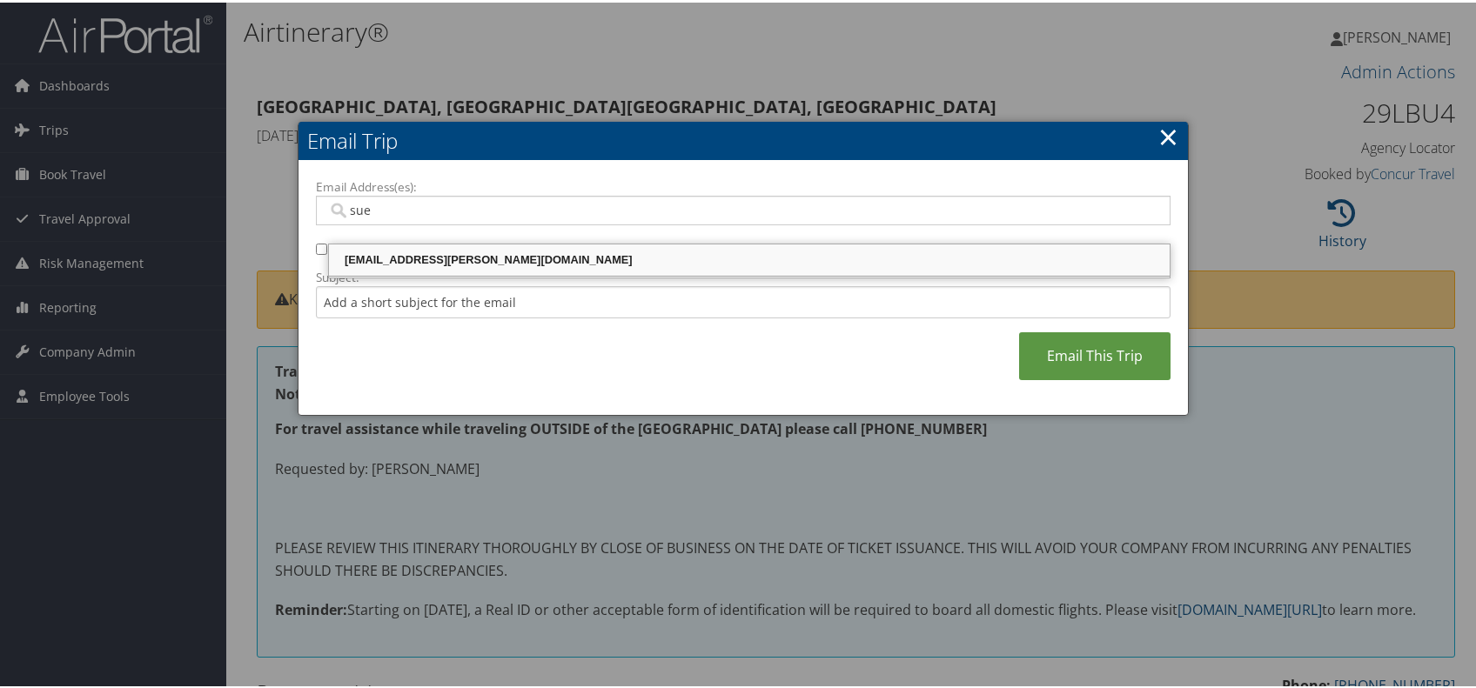
click at [532, 258] on div "[EMAIL_ADDRESS][PERSON_NAME][DOMAIN_NAME]" at bounding box center [750, 257] width 836 height 17
type input "[EMAIL_ADDRESS][PERSON_NAME][DOMAIN_NAME]"
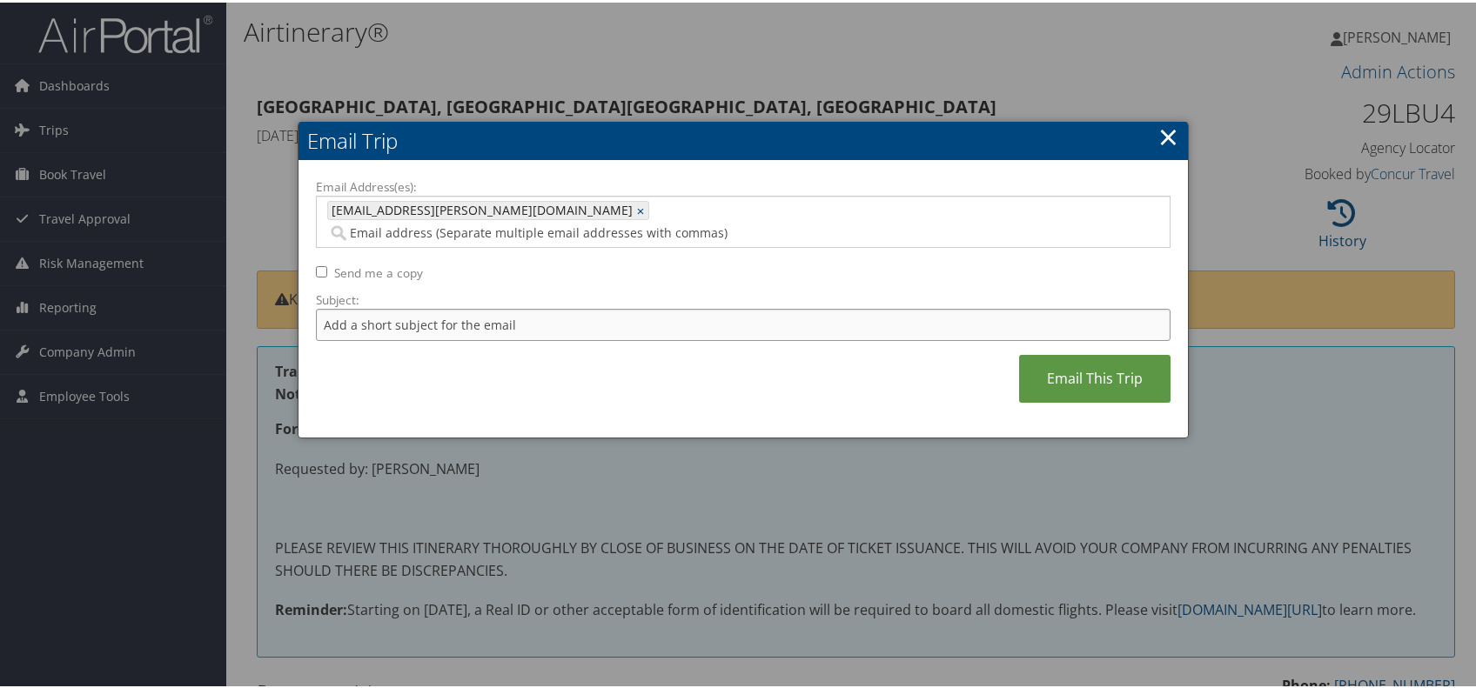
click at [353, 339] on input "Subject:" at bounding box center [743, 322] width 855 height 32
type input "CU Jakarta Loc 29LBU4 name: [PERSON_NAME]"
click at [1058, 400] on link "Email This Trip" at bounding box center [1094, 377] width 151 height 48
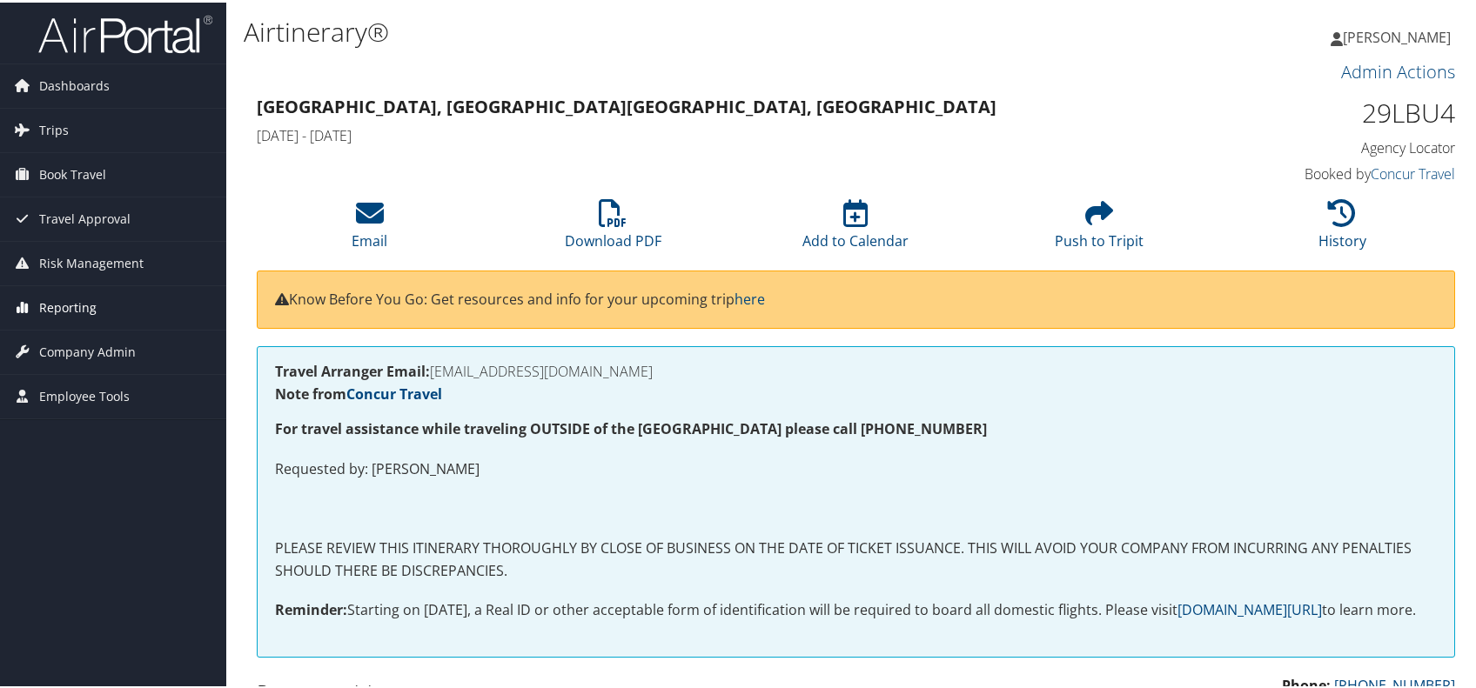
click at [57, 304] on span "Reporting" at bounding box center [67, 306] width 57 height 44
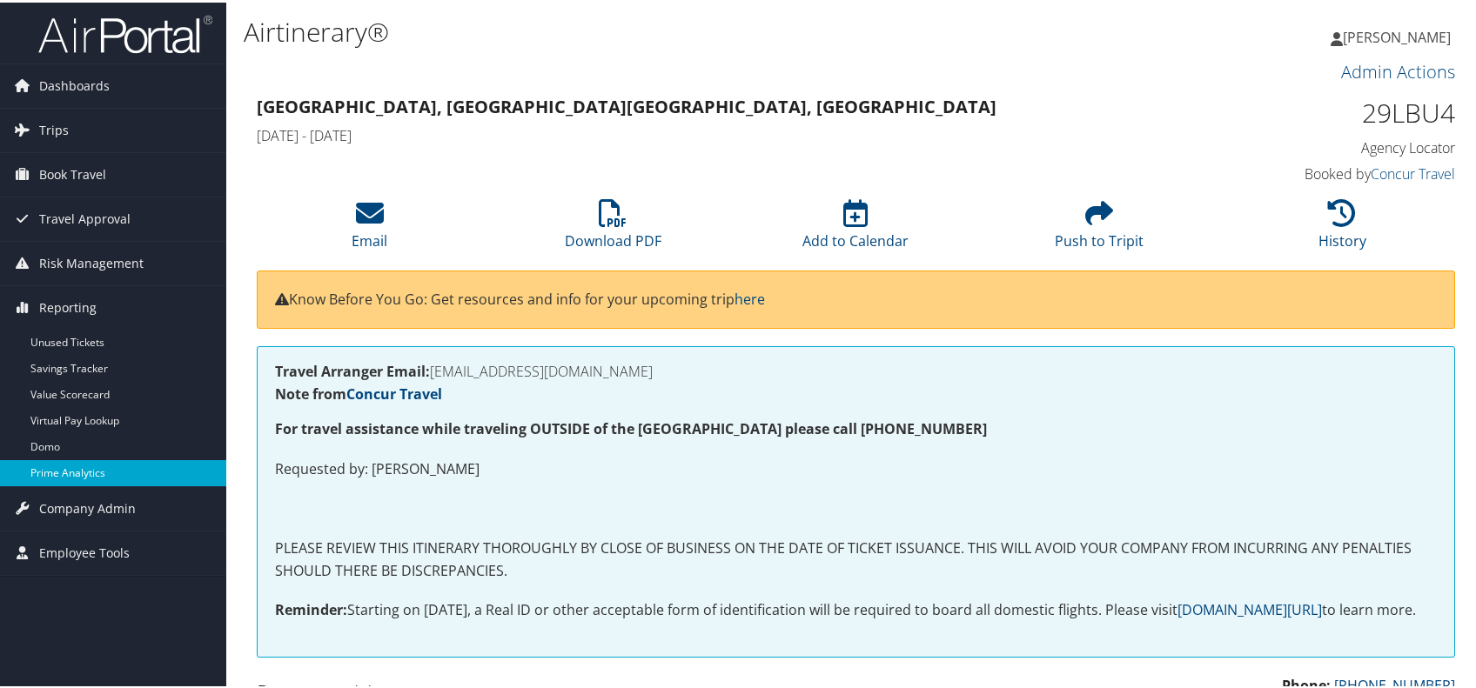
click at [77, 470] on link "Prime Analytics" at bounding box center [113, 471] width 226 height 26
